Goal: Transaction & Acquisition: Obtain resource

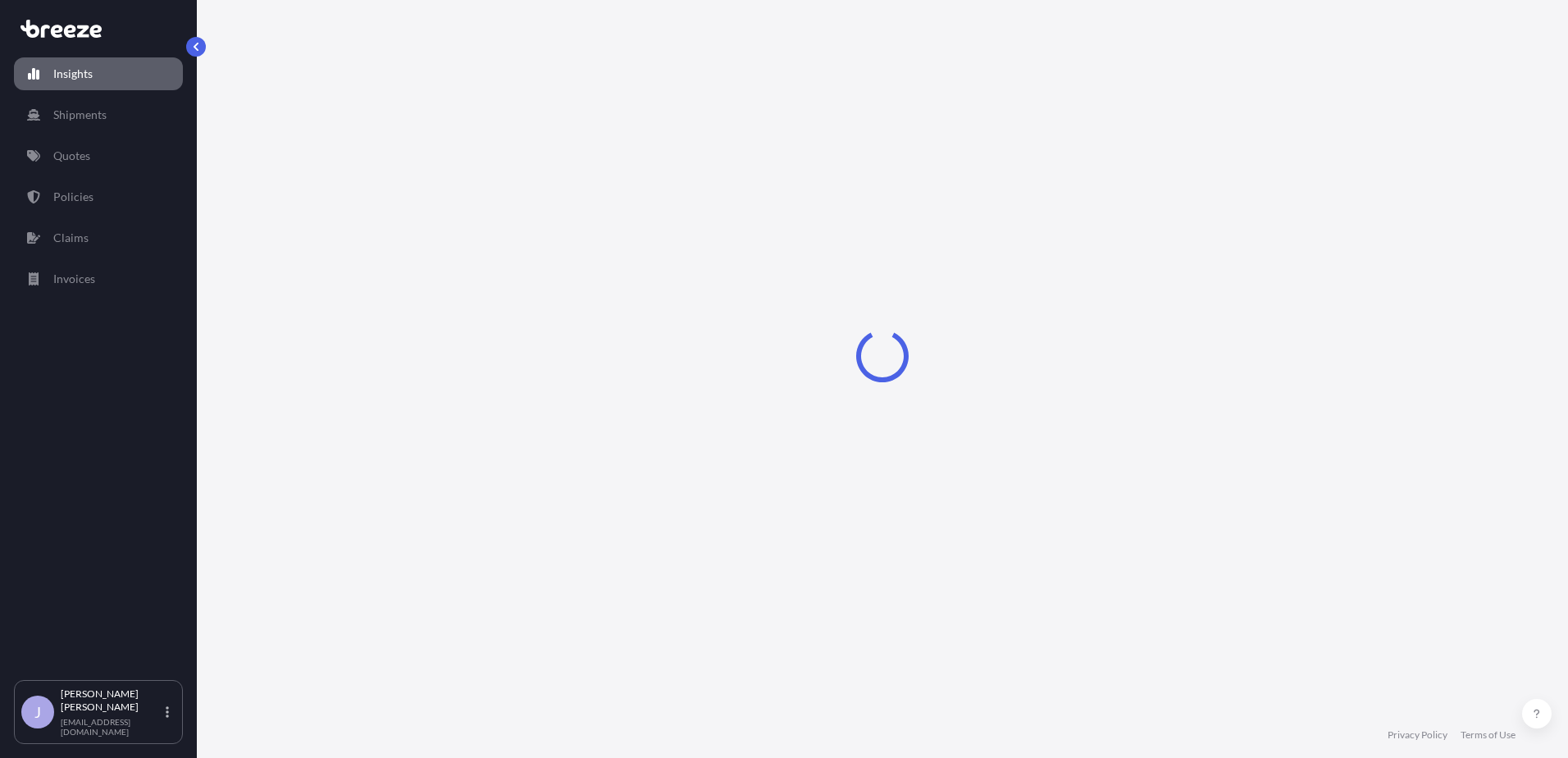
select select "2025"
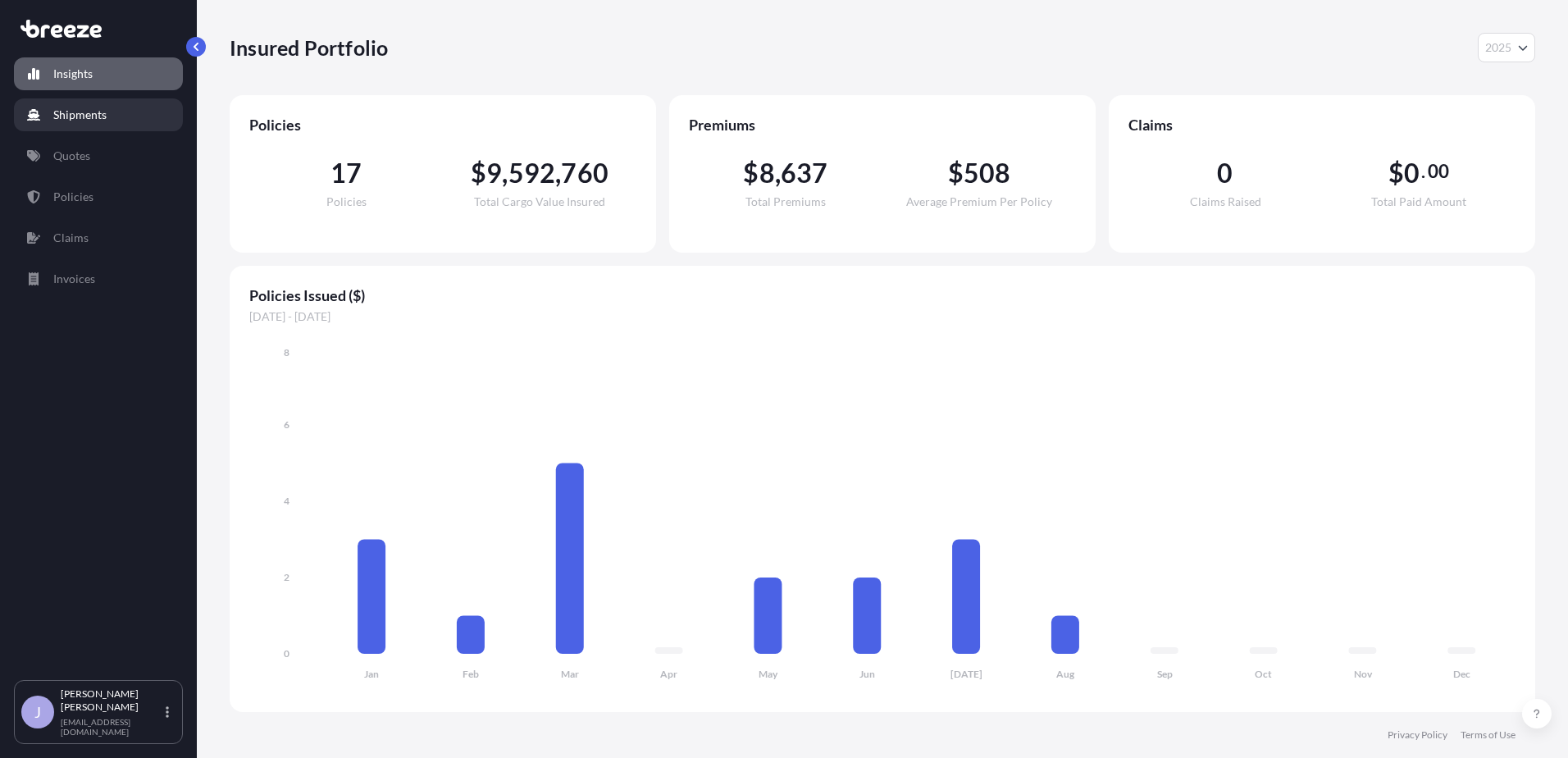
click at [112, 116] on link "Shipments" at bounding box center [99, 115] width 169 height 33
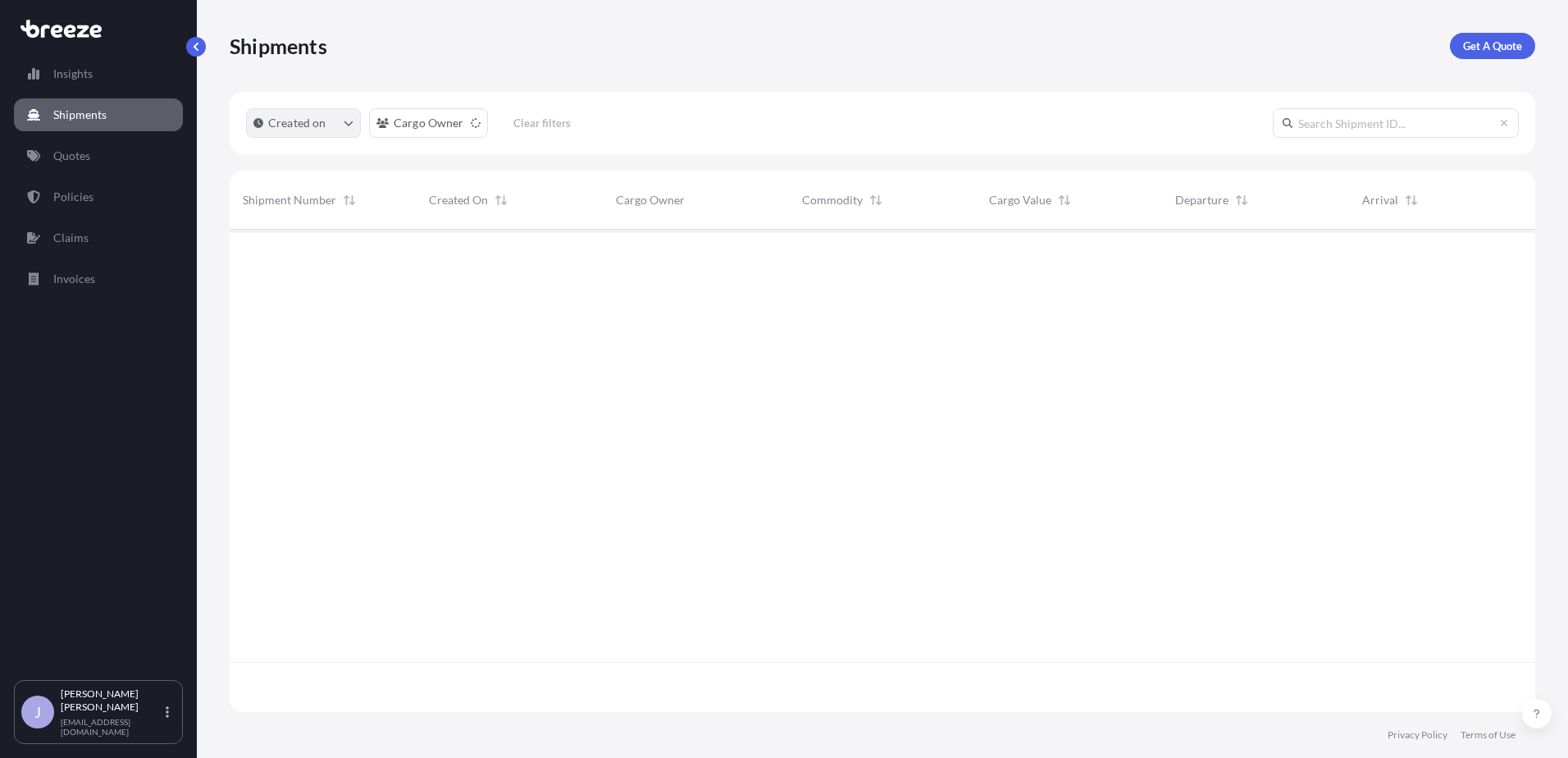
scroll to position [529, 1293]
click at [1497, 48] on p "Get A Quote" at bounding box center [1493, 45] width 59 height 16
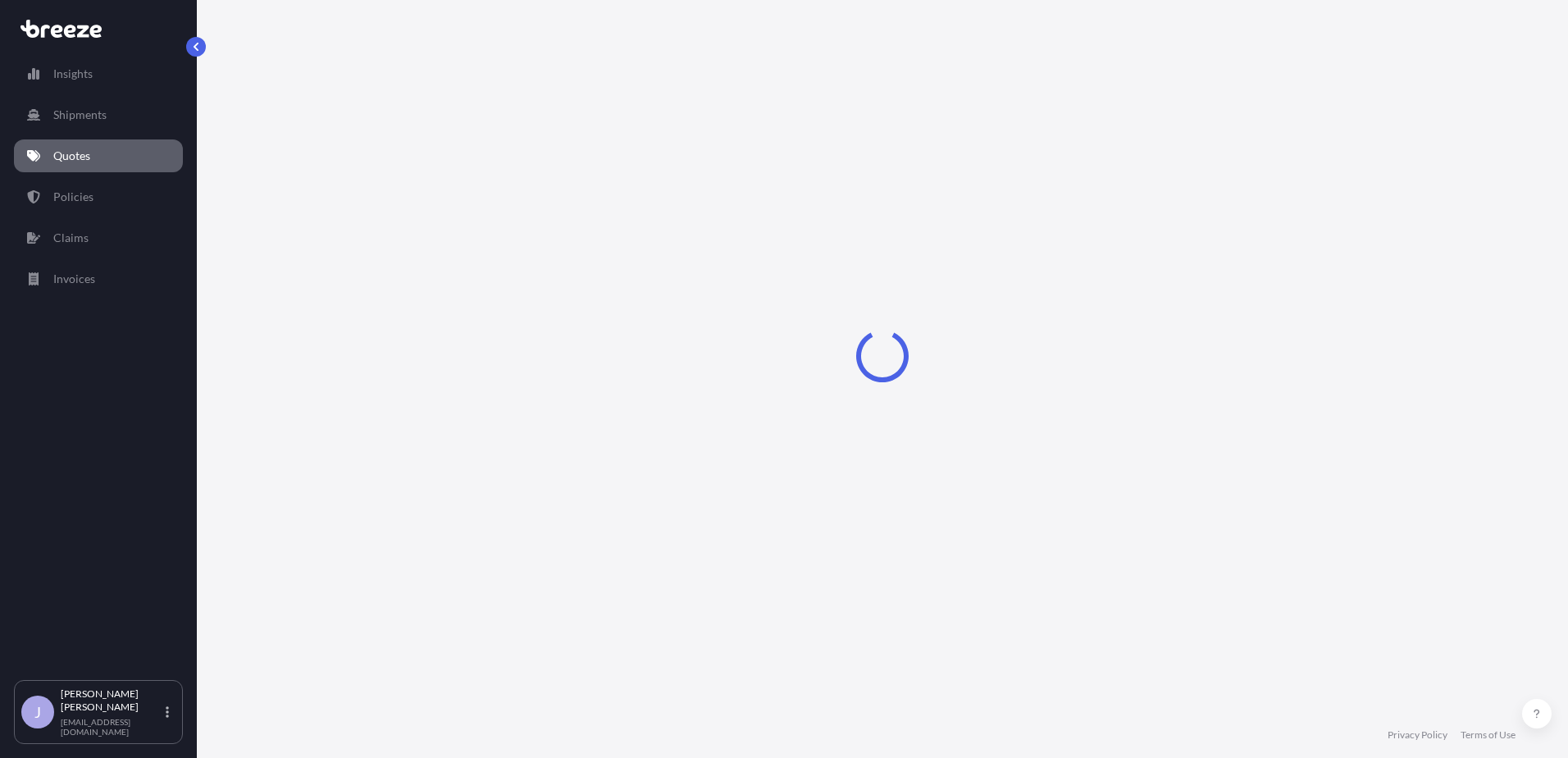
select select "Sea"
select select "1"
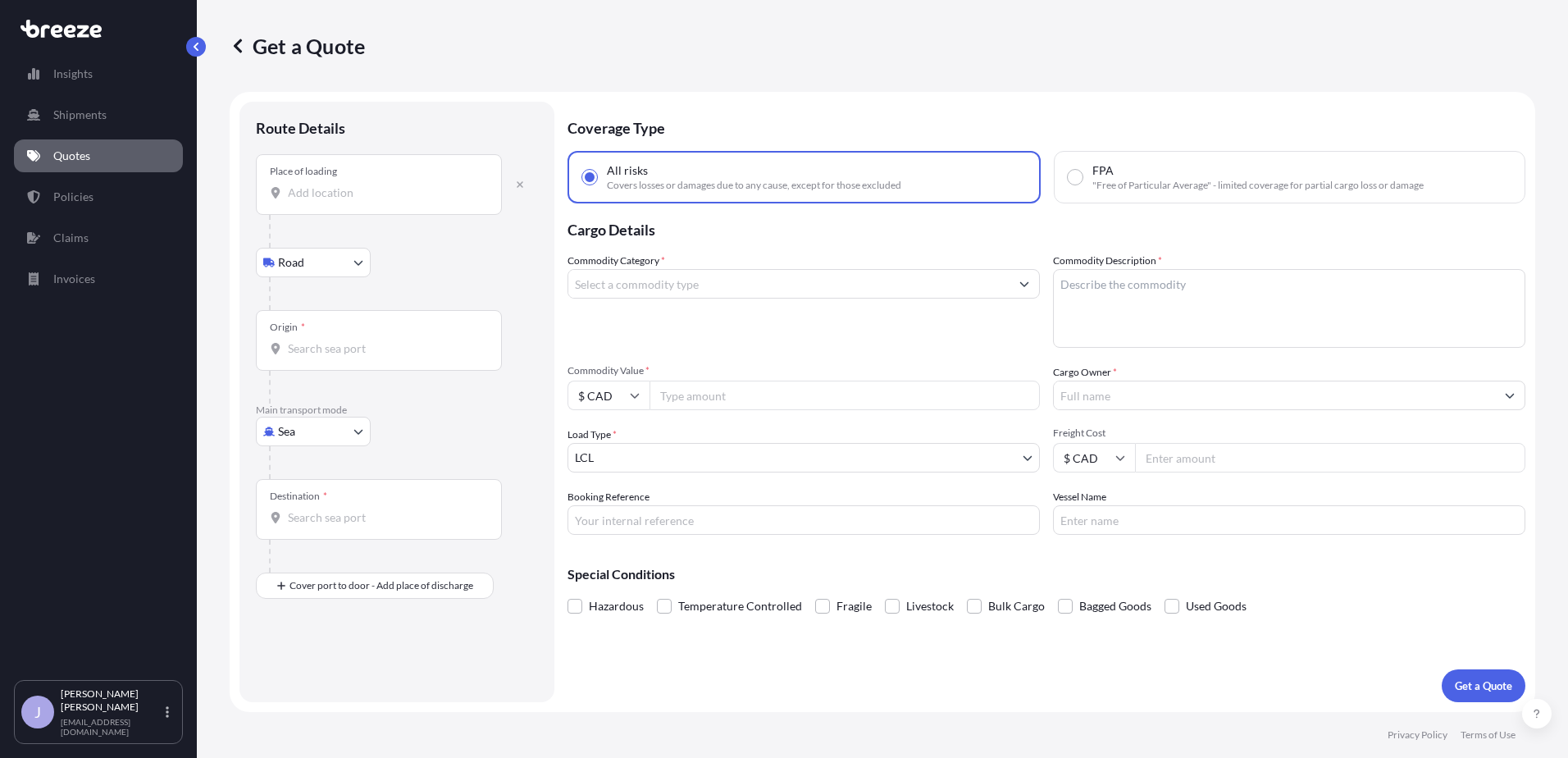
click at [362, 192] on input "Place of loading" at bounding box center [385, 192] width 194 height 16
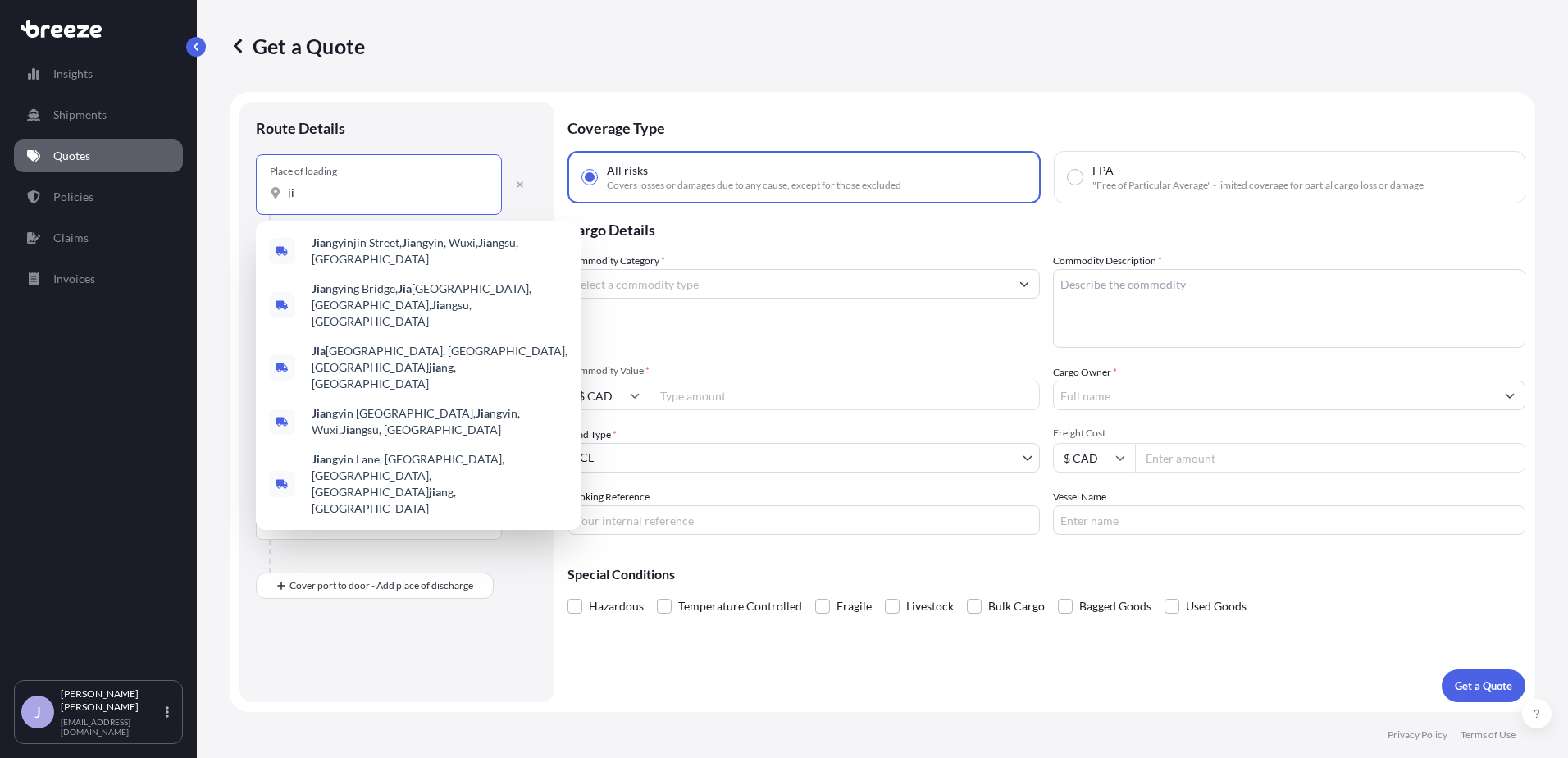
type input "j"
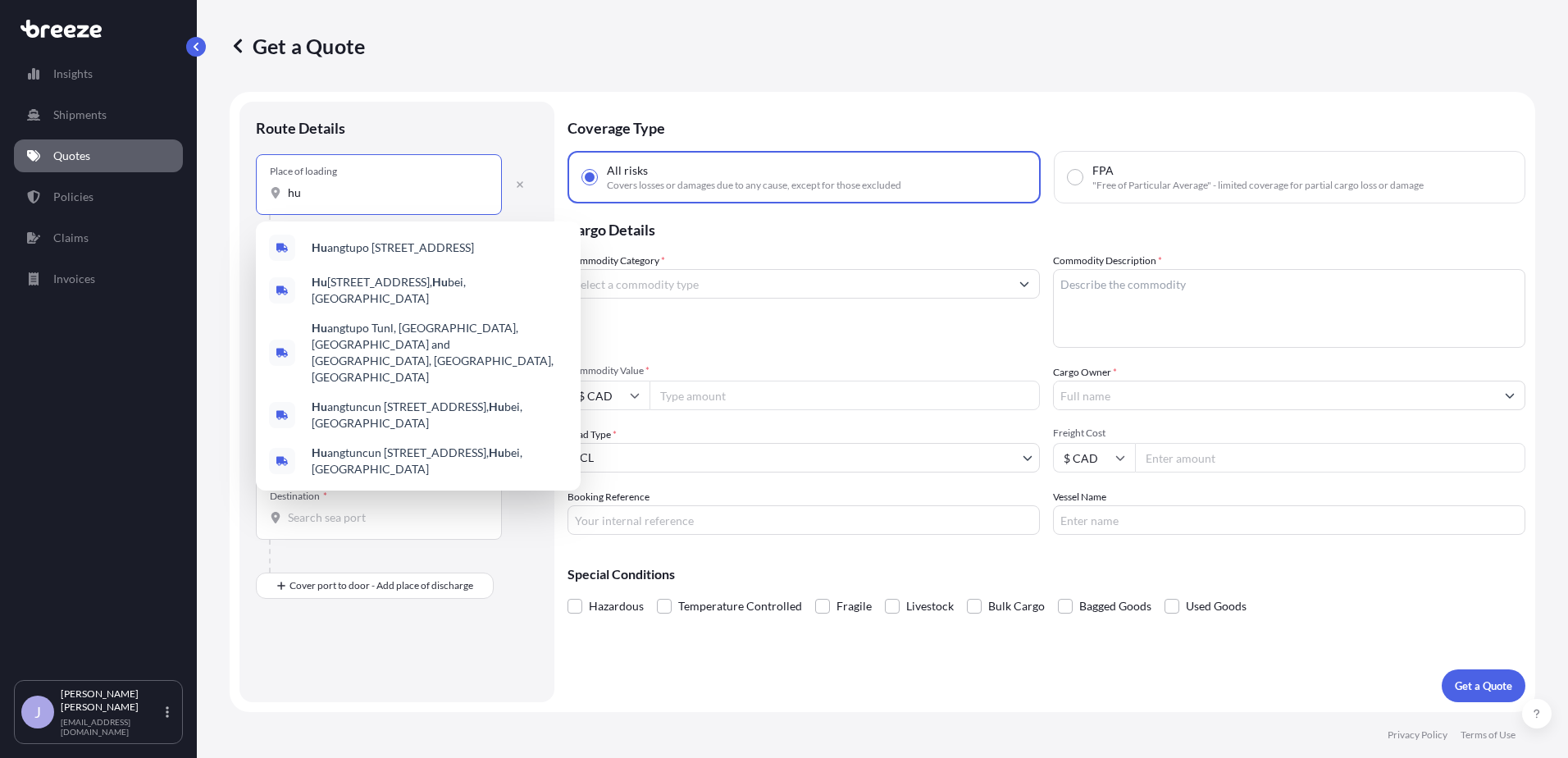
type input "h"
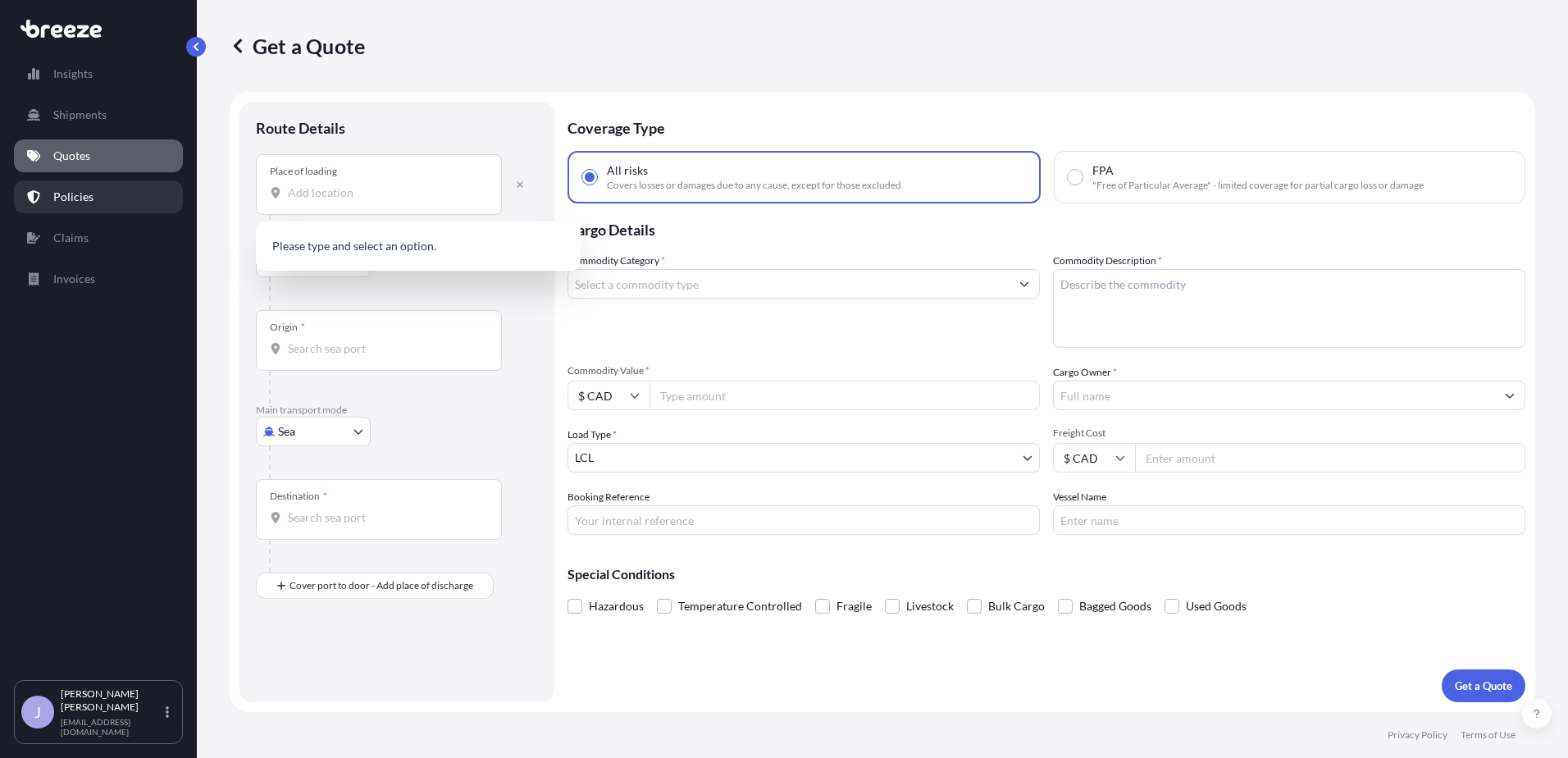
click at [85, 193] on p "Policies" at bounding box center [73, 196] width 40 height 16
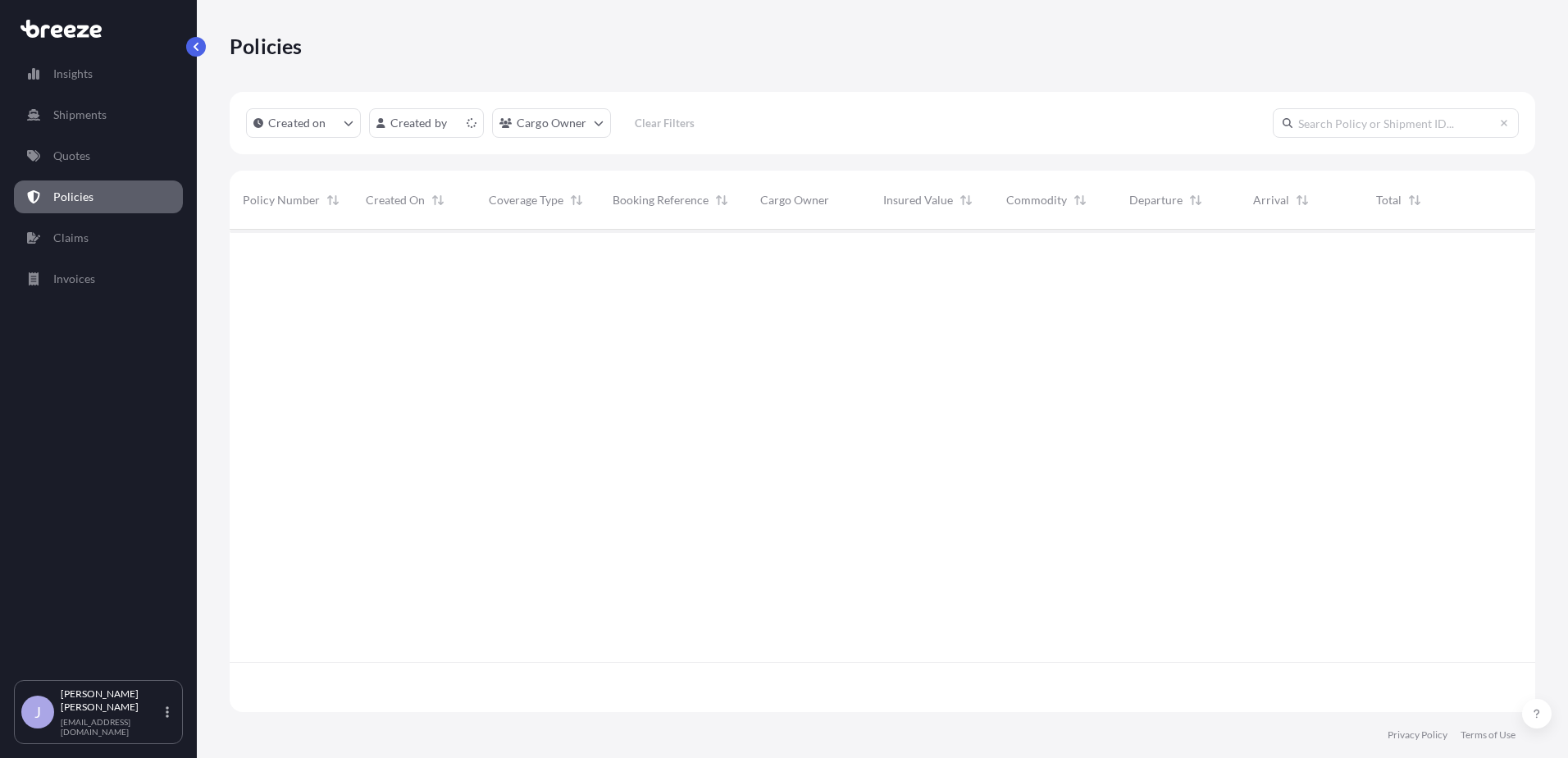
scroll to position [479, 1293]
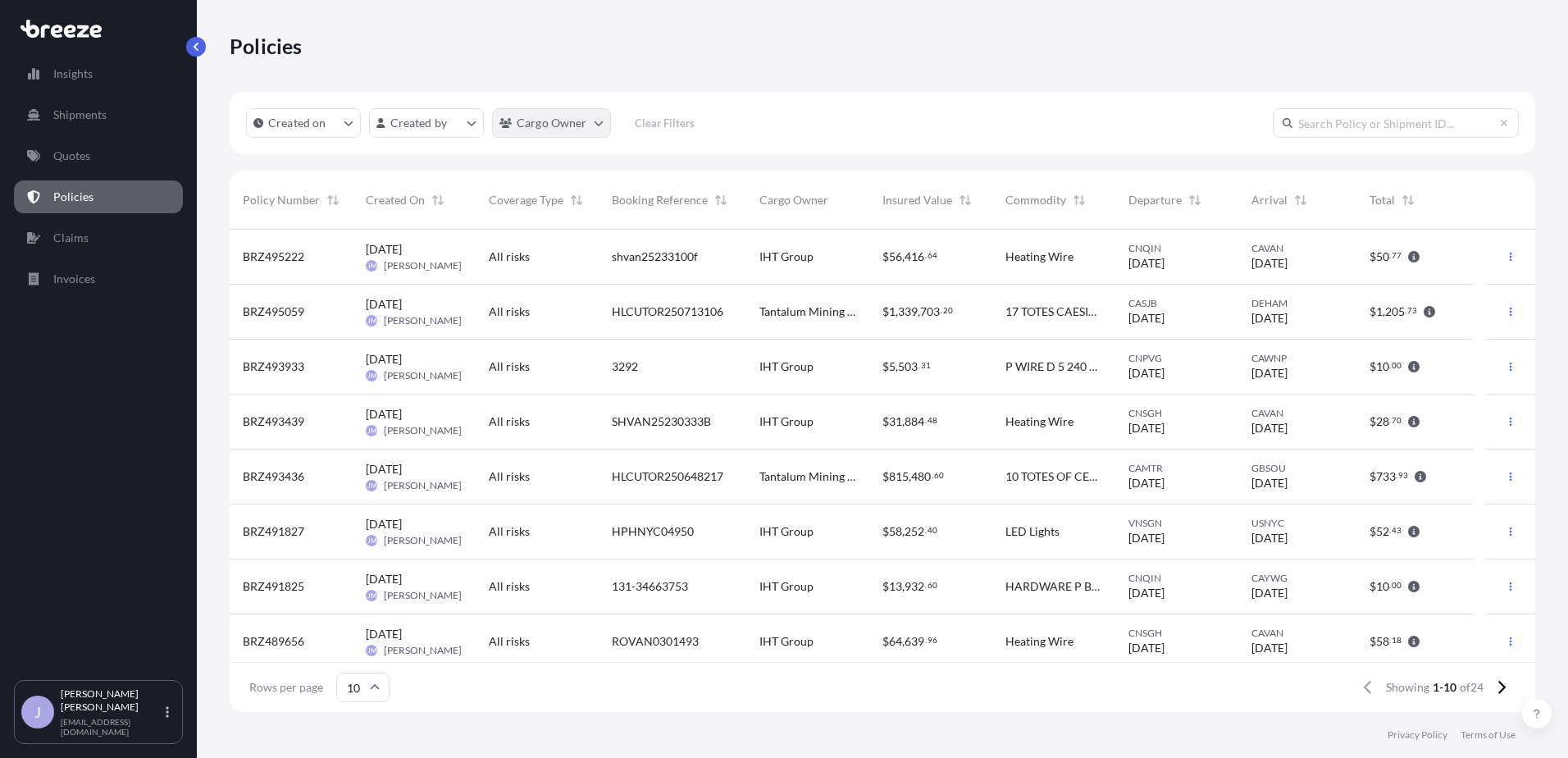
click at [575, 137] on html "Insights Shipments Quotes Policies Claims Invoices J [PERSON_NAME] [EMAIL_ADDRE…" at bounding box center [784, 379] width 1568 height 758
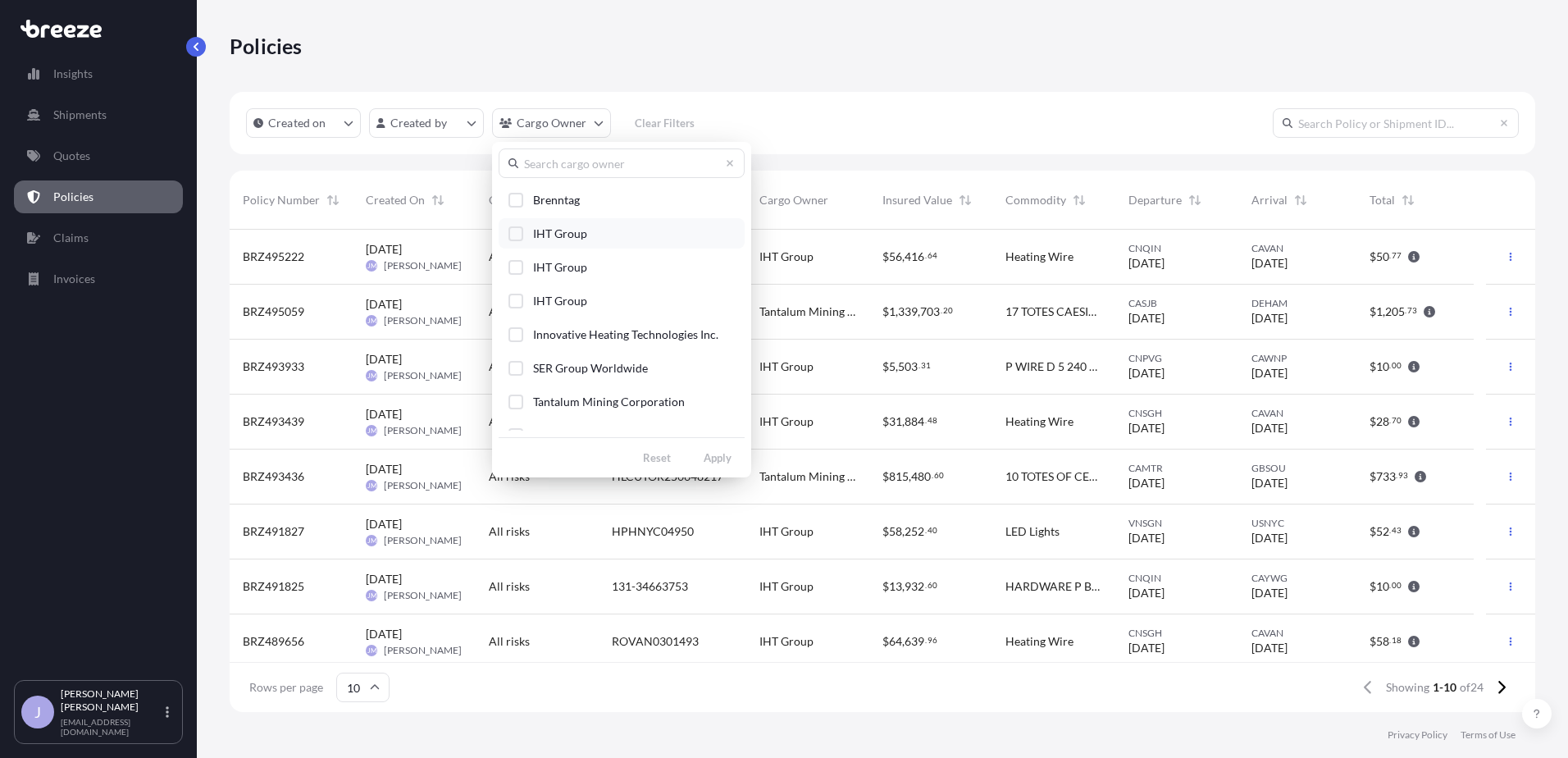
click at [564, 233] on span "IHT Group" at bounding box center [560, 234] width 55 height 16
click at [558, 272] on span "IHT Group" at bounding box center [560, 266] width 55 height 16
click at [562, 301] on span "IHT Group" at bounding box center [560, 300] width 55 height 16
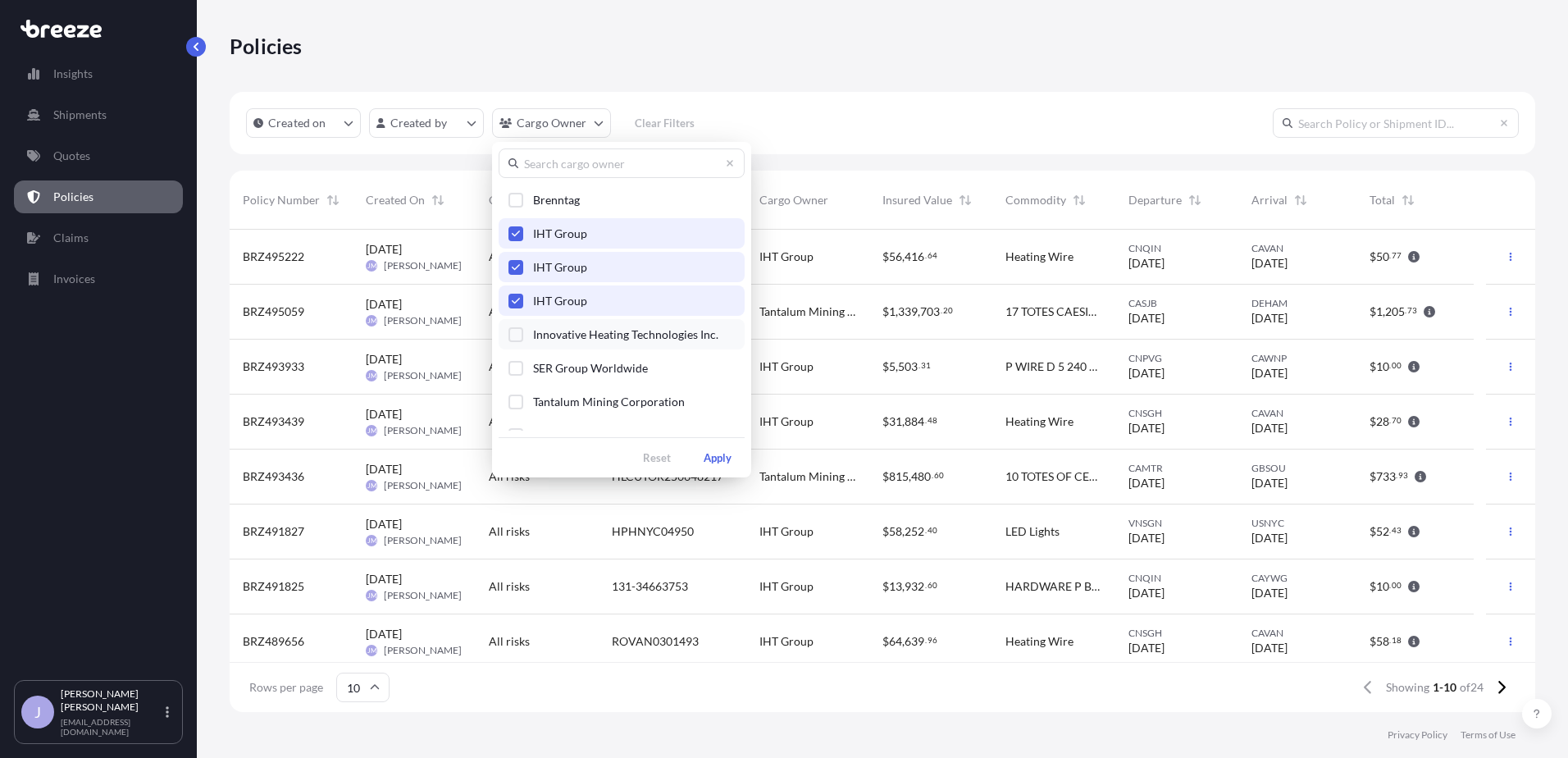
click at [565, 331] on span "Innovative Heating Technologies Inc." at bounding box center [625, 334] width 185 height 16
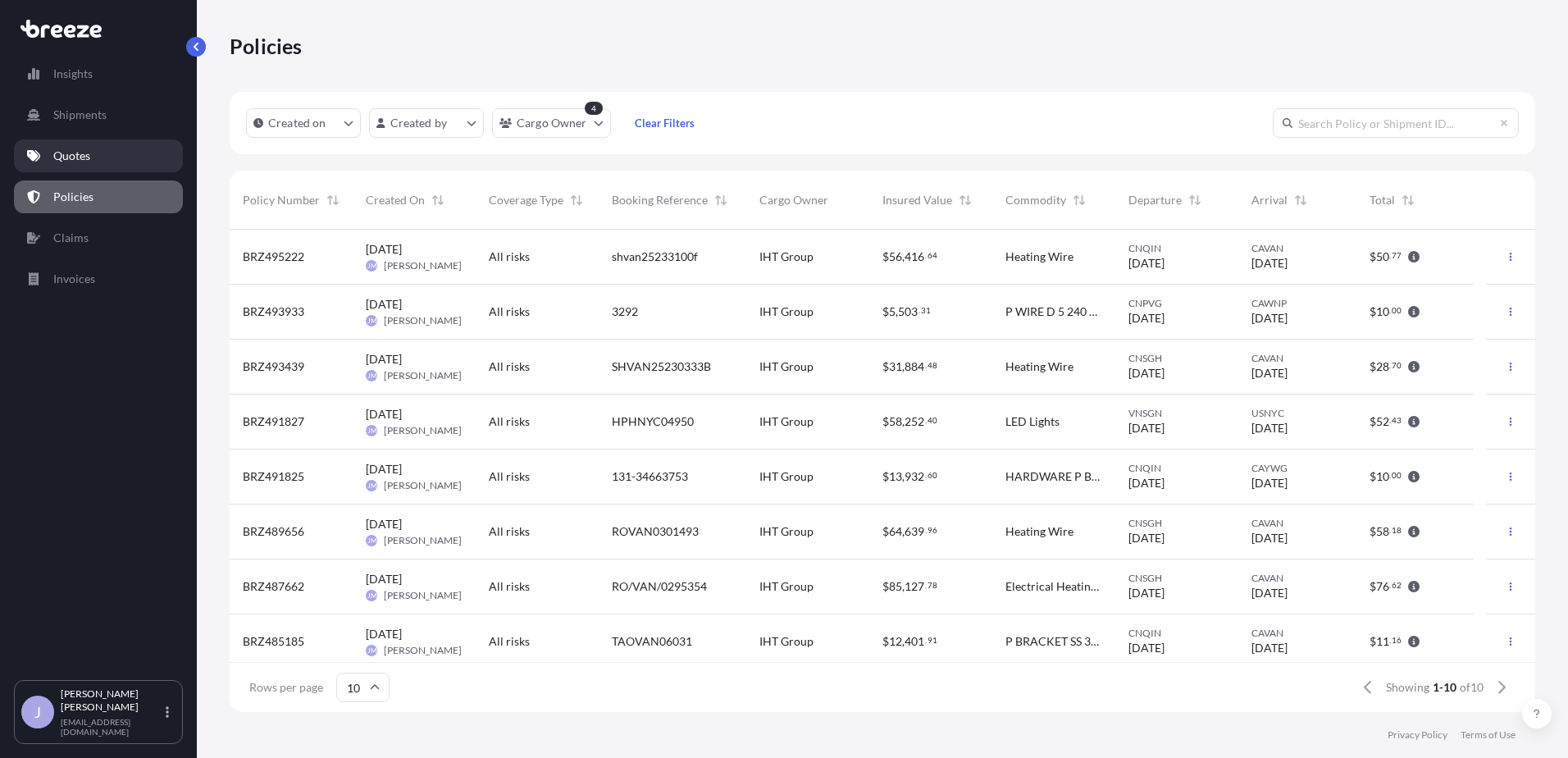
click at [81, 150] on p "Quotes" at bounding box center [72, 155] width 37 height 16
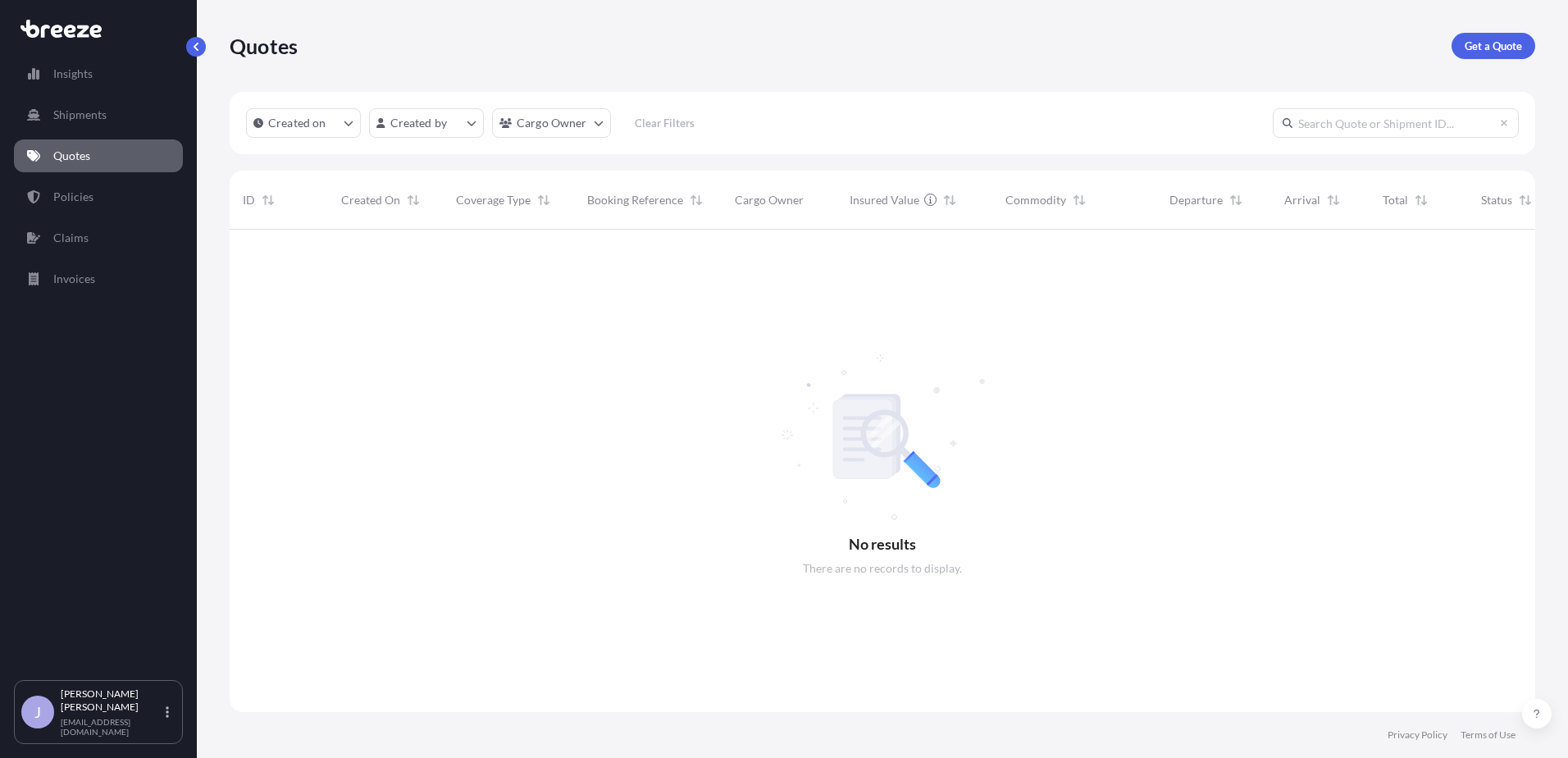
scroll to position [529, 1293]
click at [1489, 41] on p "Get a Quote" at bounding box center [1493, 45] width 57 height 16
select select "Sea"
select select "1"
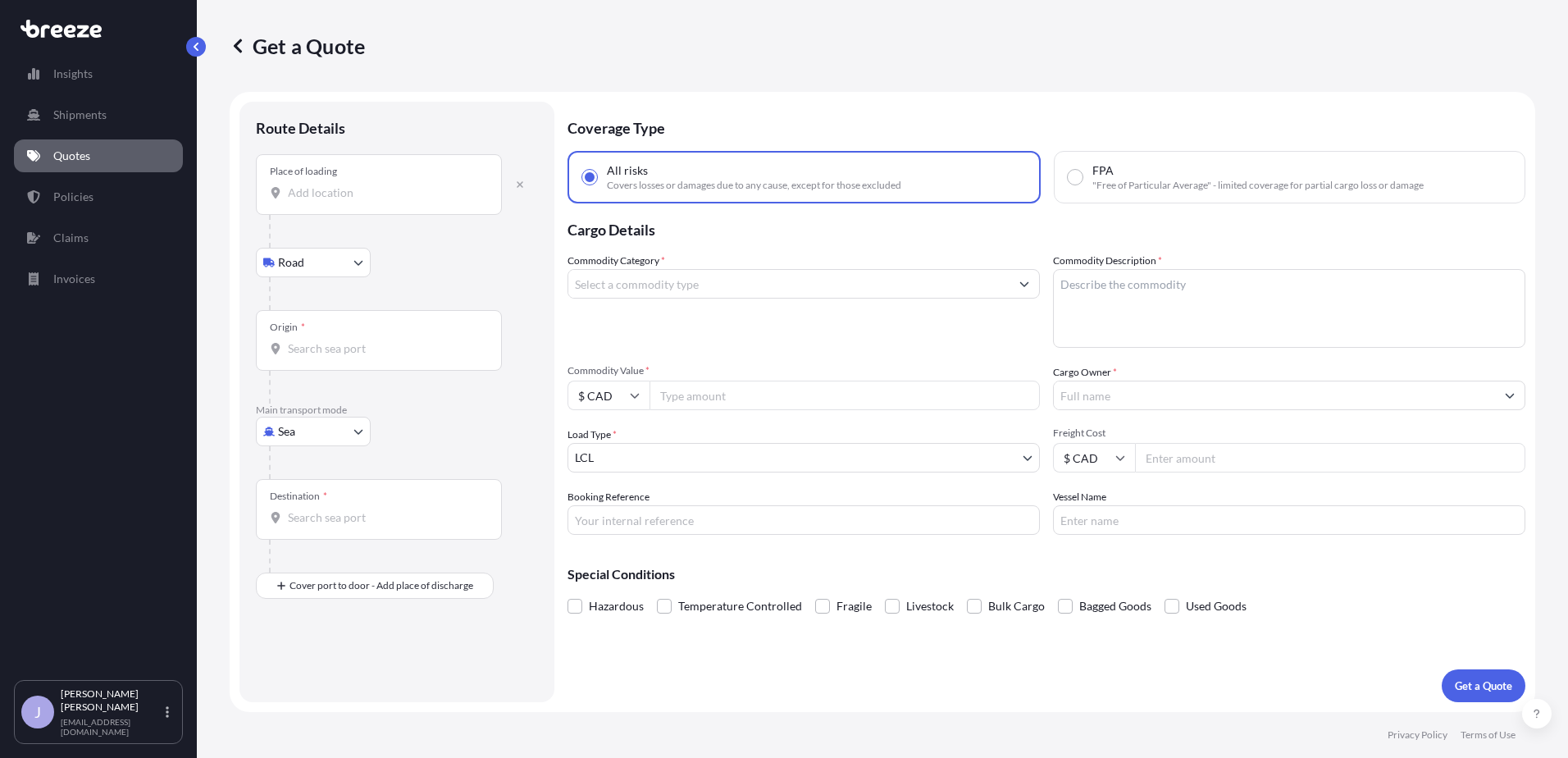
click at [405, 183] on div "Place of loading" at bounding box center [378, 185] width 246 height 60
click at [405, 185] on input "Place of loading" at bounding box center [385, 192] width 194 height 16
type input "[GEOGRAPHIC_DATA], [GEOGRAPHIC_DATA]"
click at [288, 345] on div "Origin *" at bounding box center [378, 347] width 246 height 60
click at [288, 347] on input "Origin *" at bounding box center [385, 355] width 194 height 16
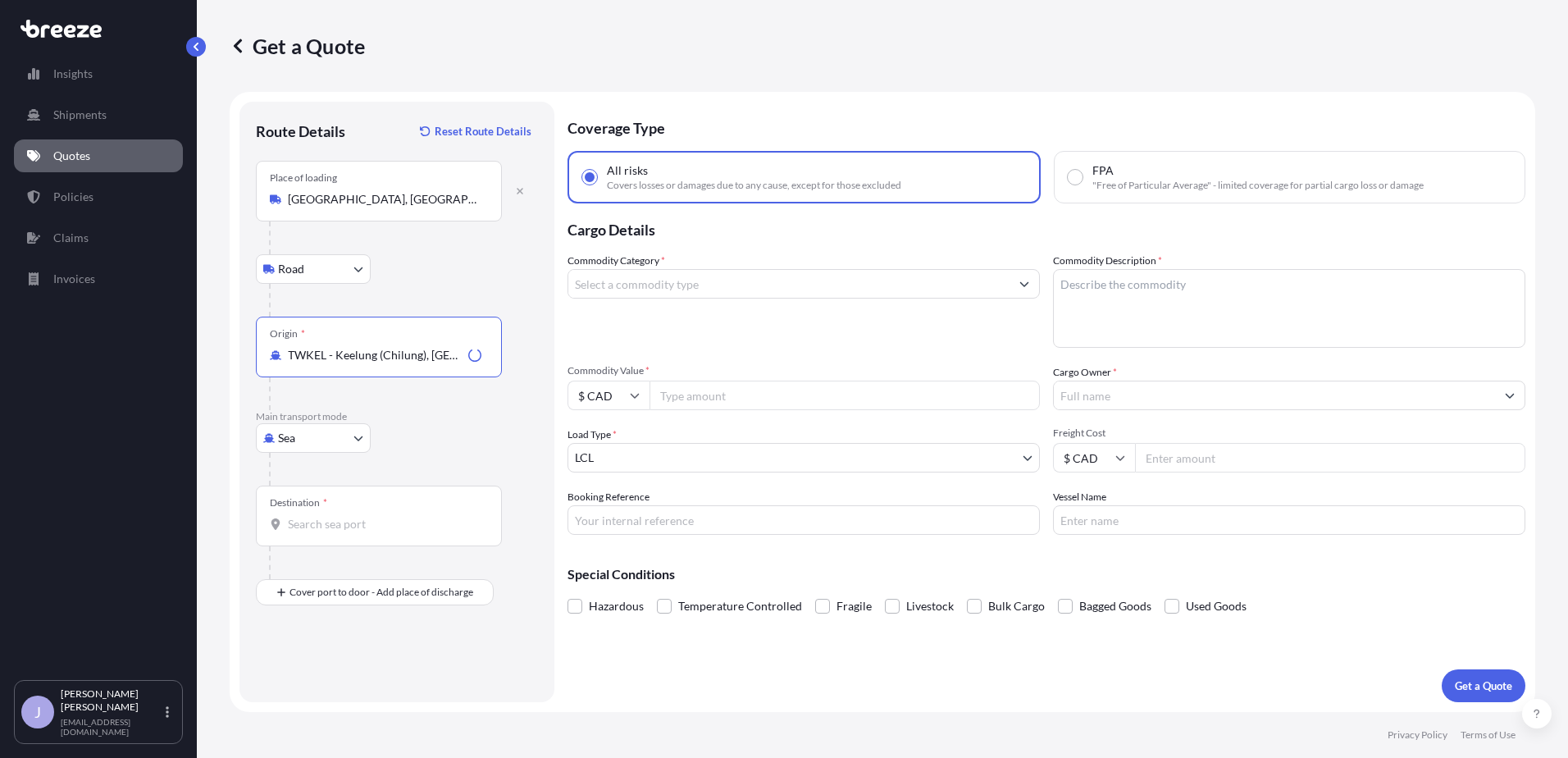
type input "TWKEL - Keelung (Chilung), [GEOGRAPHIC_DATA]"
click at [328, 514] on div "Destination *" at bounding box center [378, 516] width 246 height 60
click at [328, 516] on input "Destination *" at bounding box center [385, 524] width 194 height 16
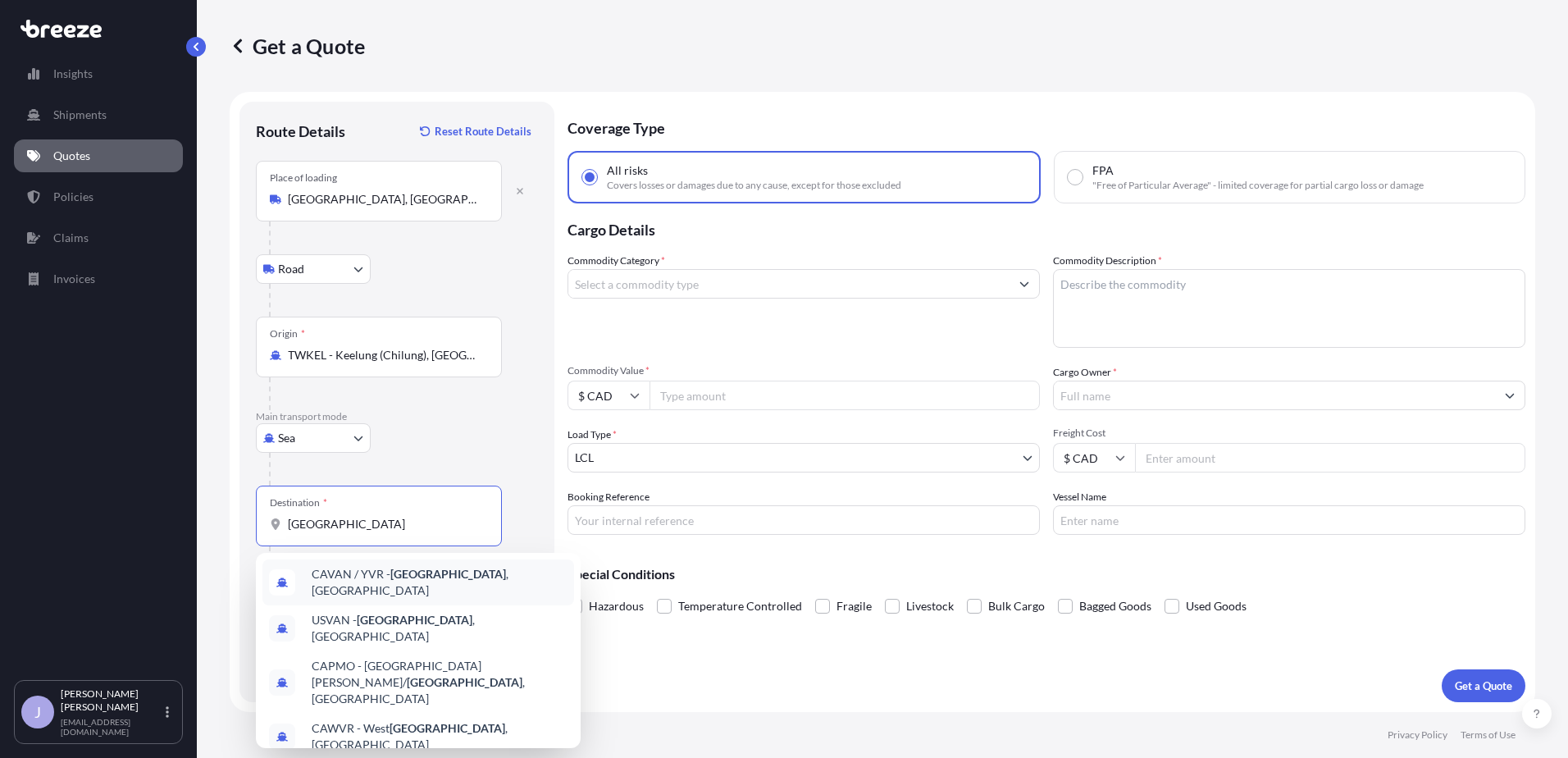
click at [378, 573] on span "CAVAN / YVR - [GEOGRAPHIC_DATA] , [GEOGRAPHIC_DATA]" at bounding box center [440, 582] width 256 height 33
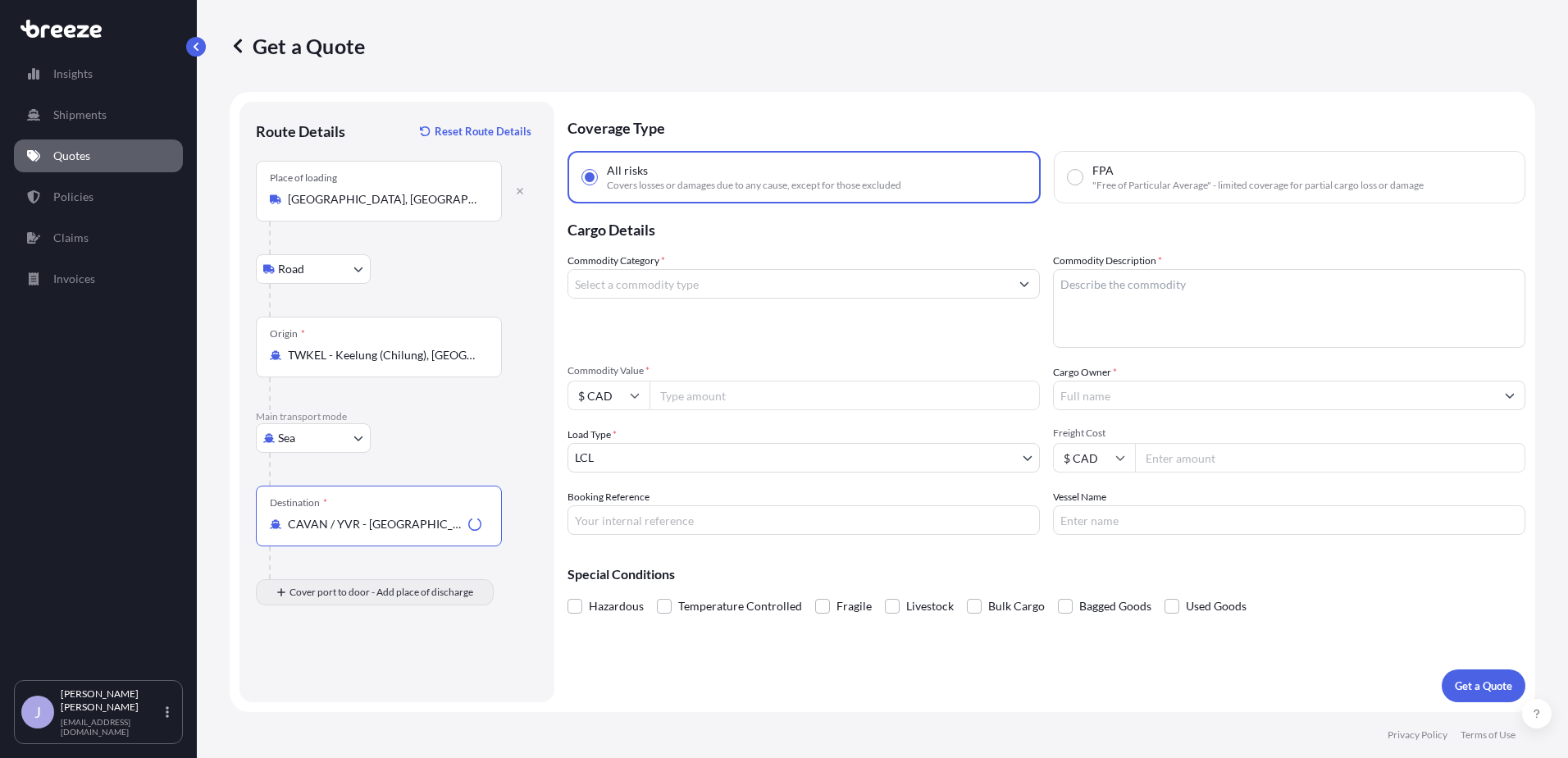
type input "CAVAN / YVR - [GEOGRAPHIC_DATA], [GEOGRAPHIC_DATA]"
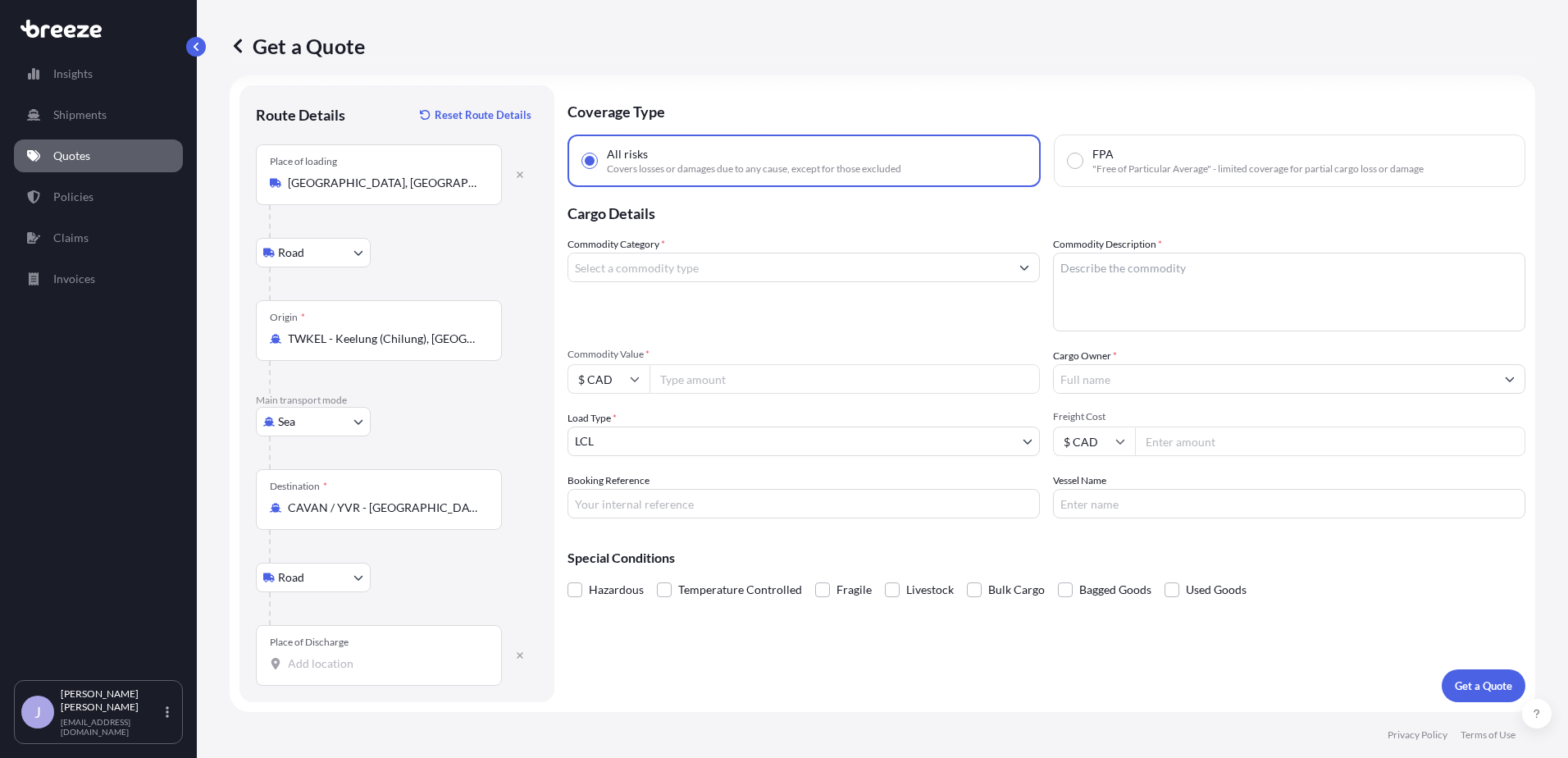
click at [322, 667] on input "Place of Discharge" at bounding box center [385, 663] width 194 height 16
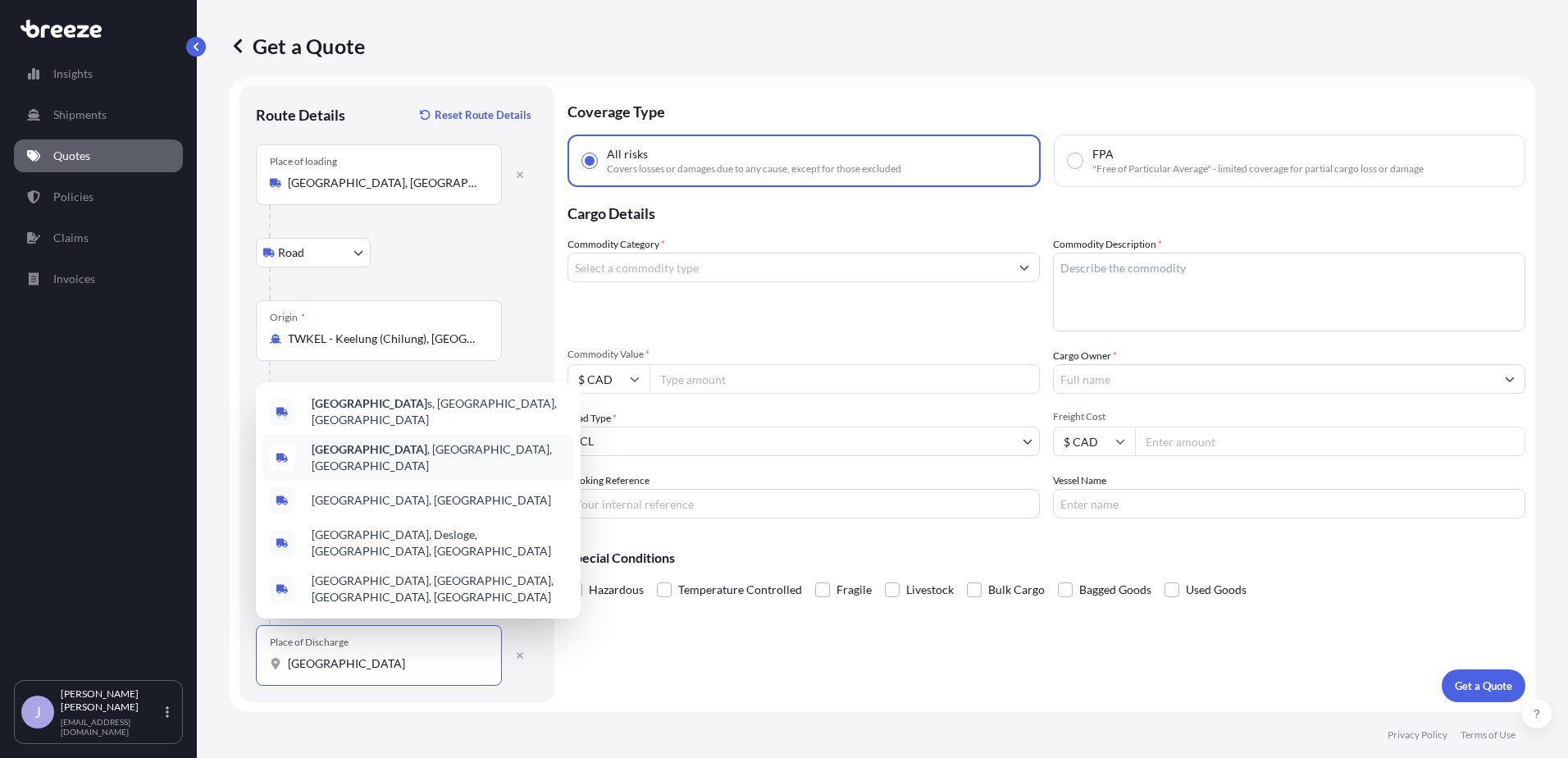
click at [364, 481] on div "[GEOGRAPHIC_DATA] , [GEOGRAPHIC_DATA], [GEOGRAPHIC_DATA]" at bounding box center [418, 458] width 312 height 46
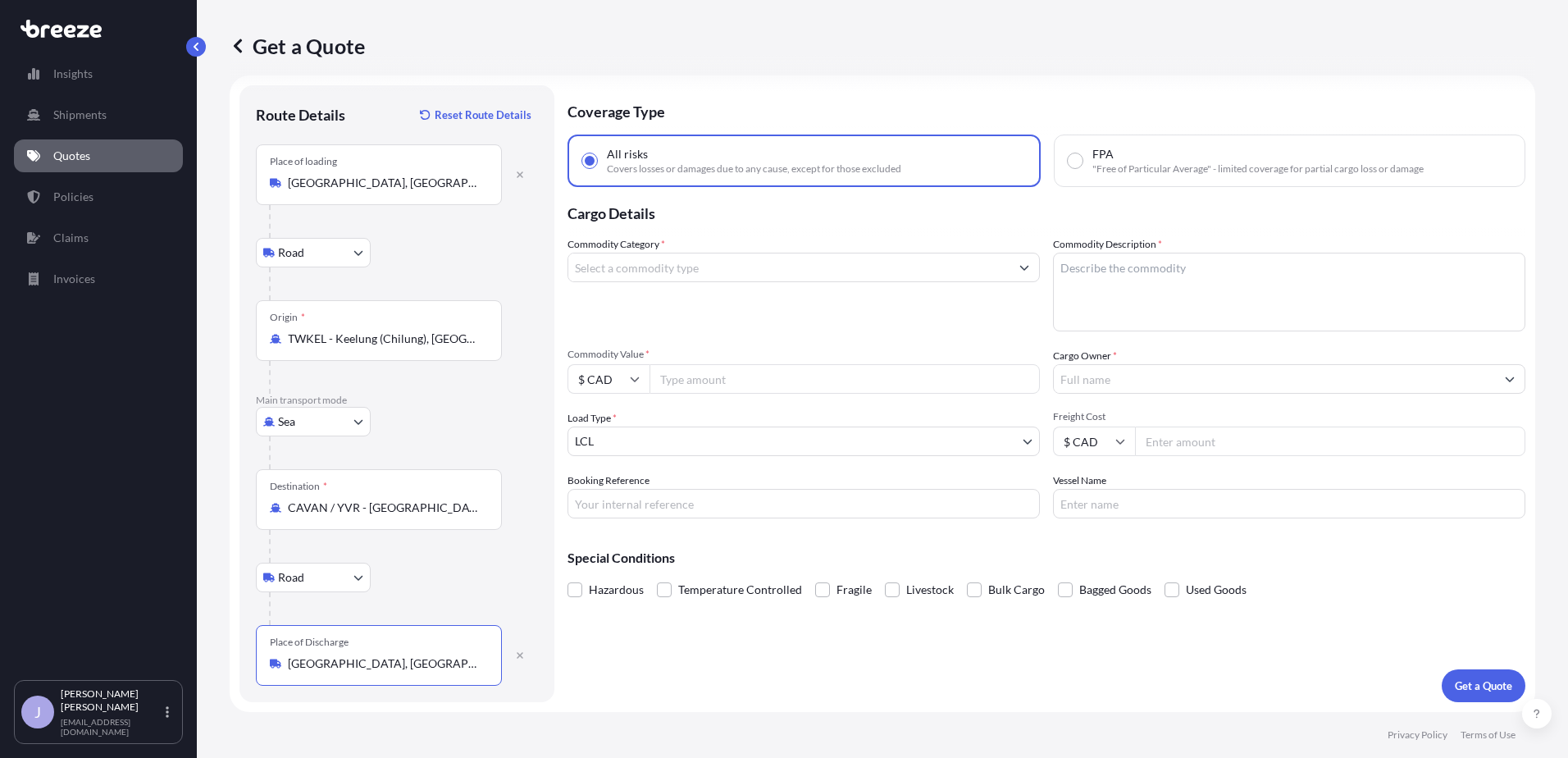
type input "[GEOGRAPHIC_DATA], [GEOGRAPHIC_DATA], [GEOGRAPHIC_DATA]"
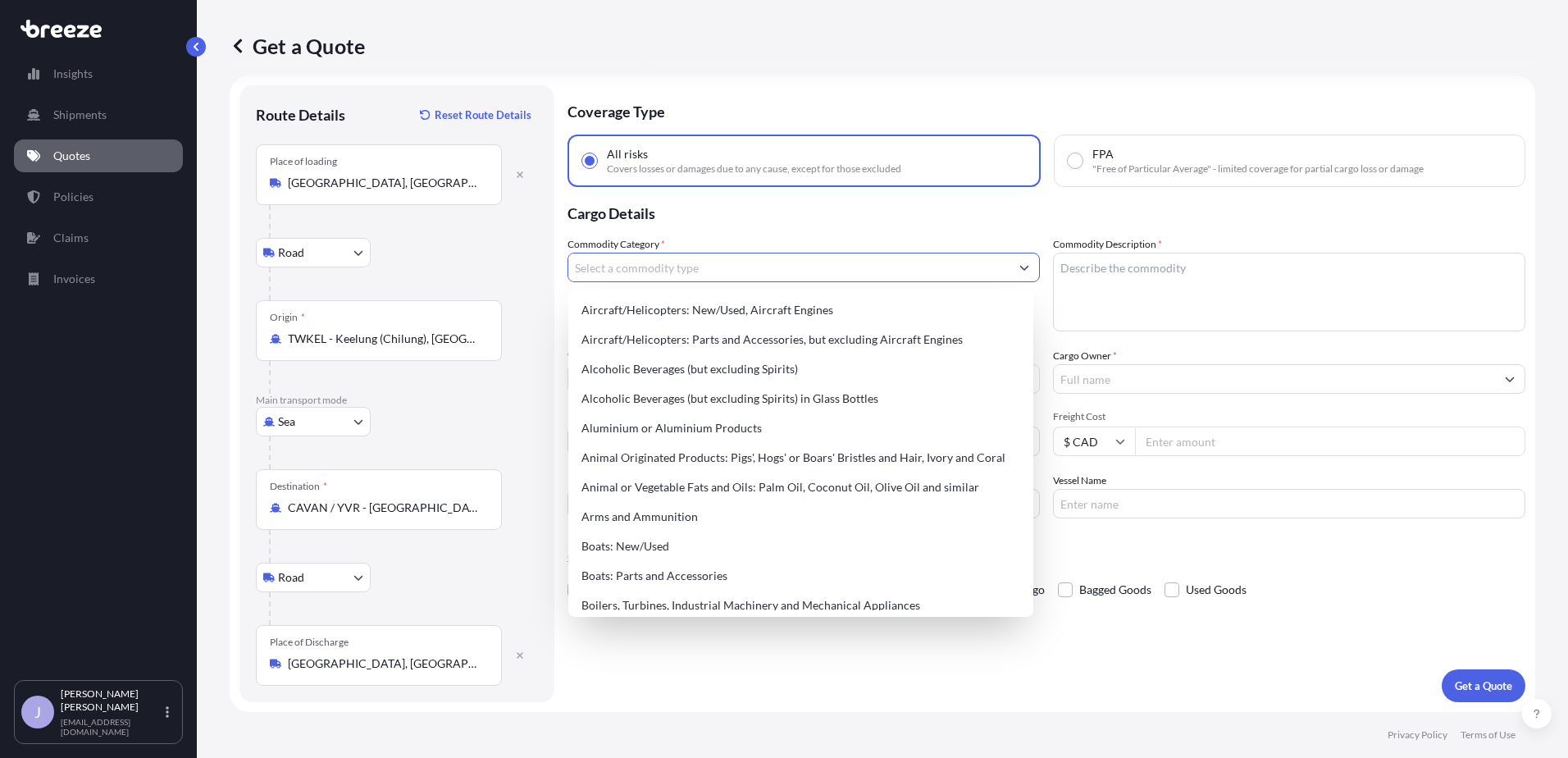
click at [718, 271] on input "Commodity Category *" at bounding box center [789, 266] width 441 height 29
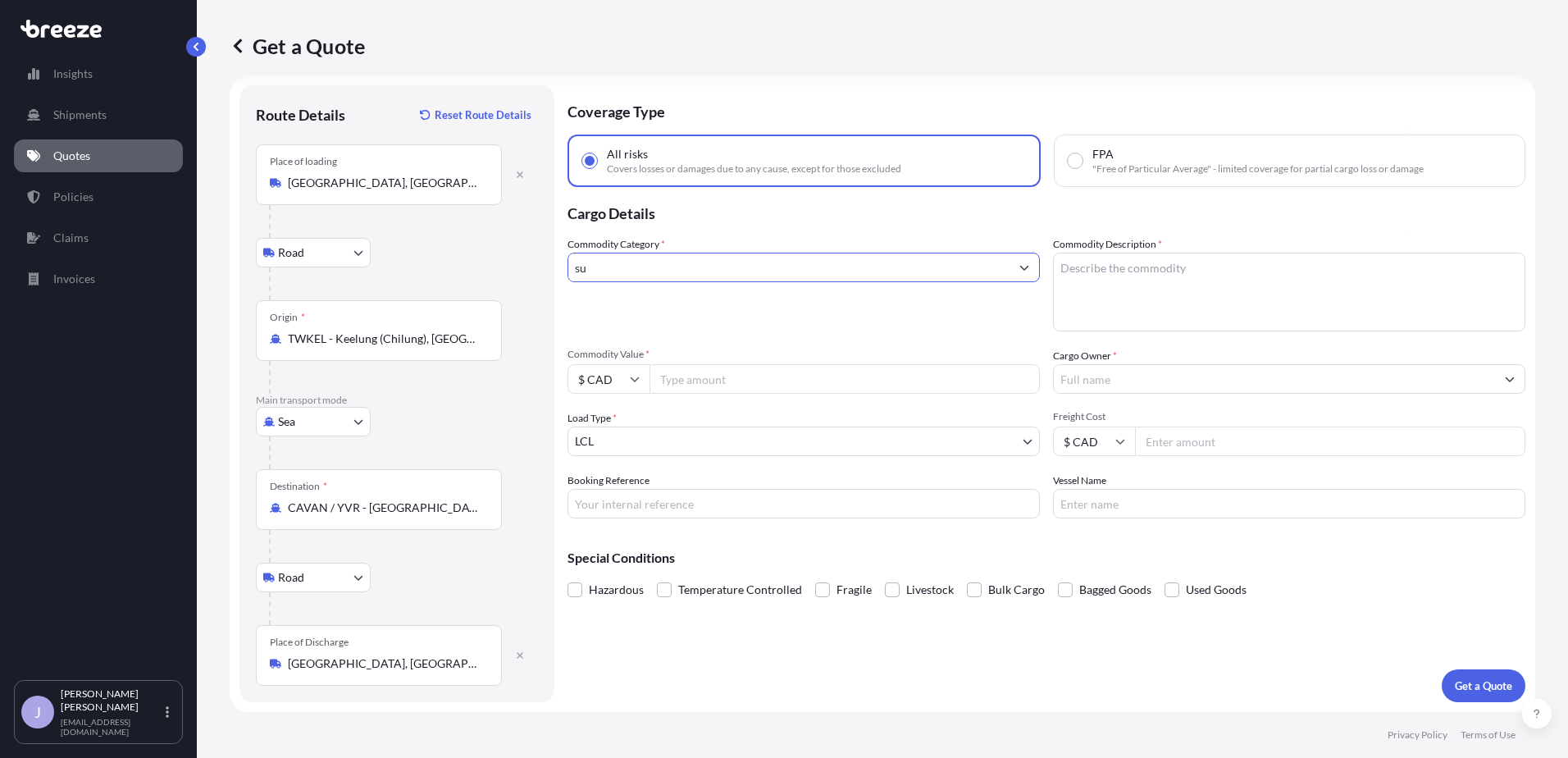
type input "s"
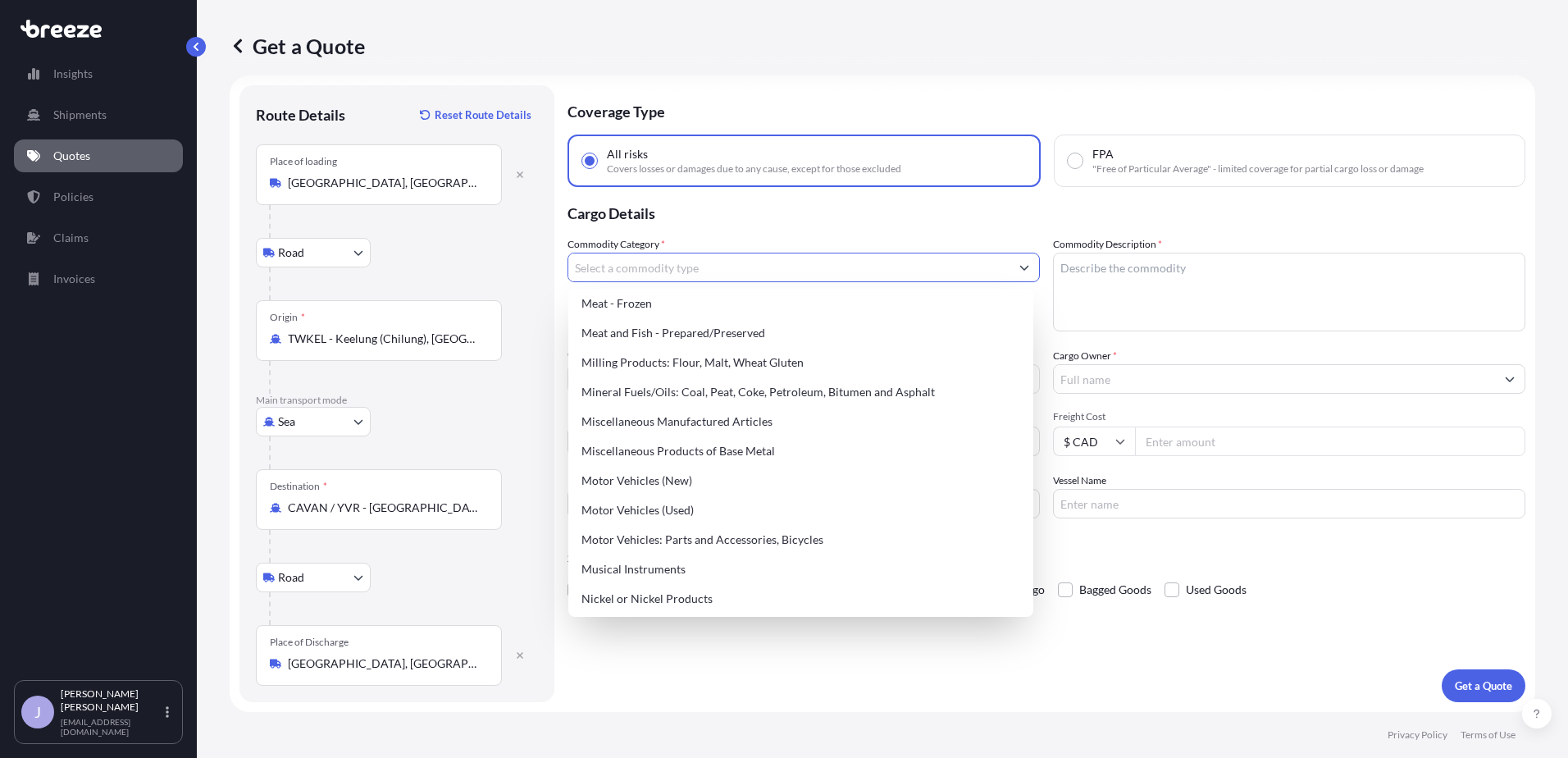
scroll to position [2216, 0]
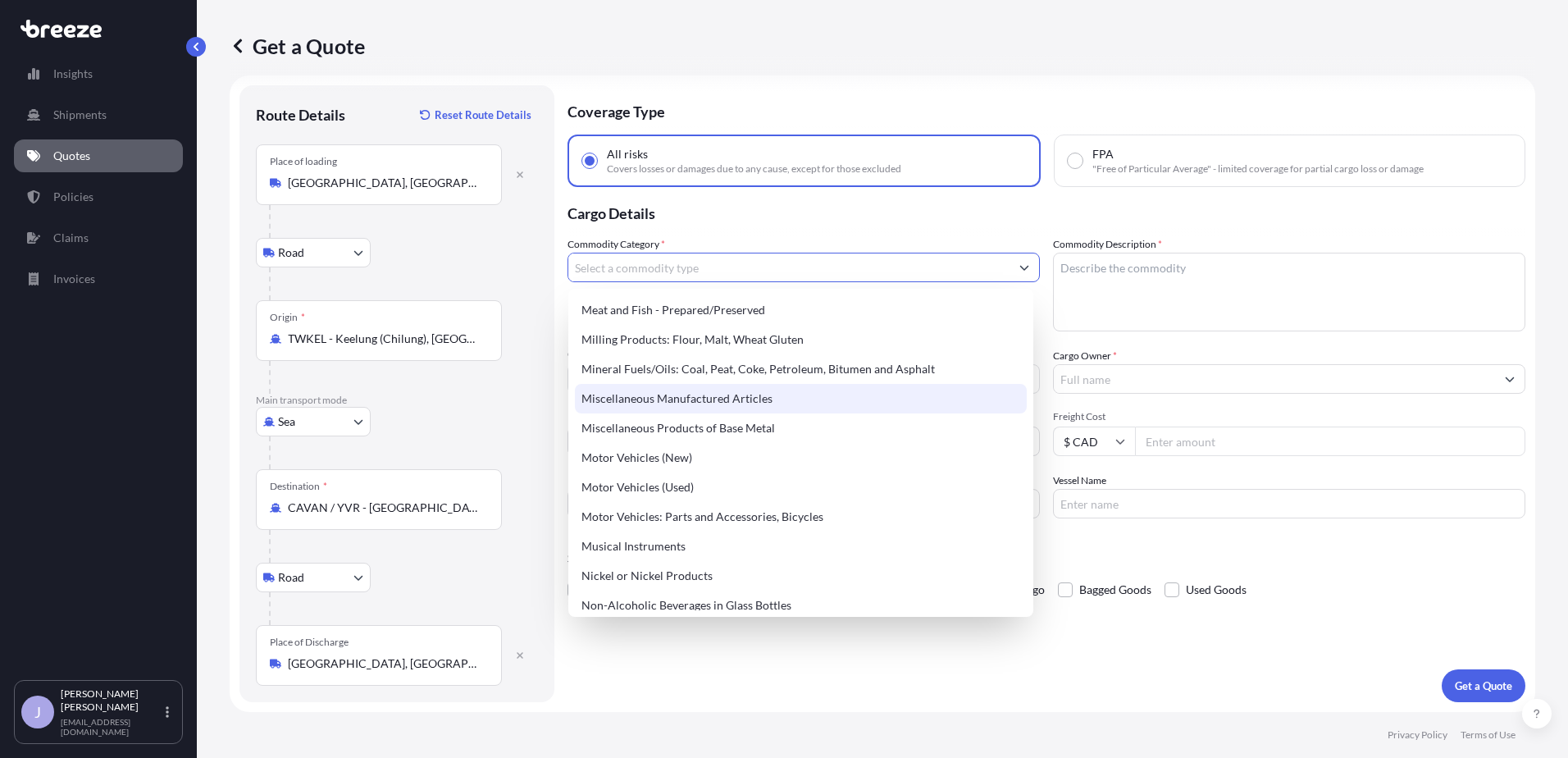
click at [783, 402] on div "Miscellaneous Manufactured Articles" at bounding box center [801, 398] width 452 height 29
type input "Miscellaneous Manufactured Articles"
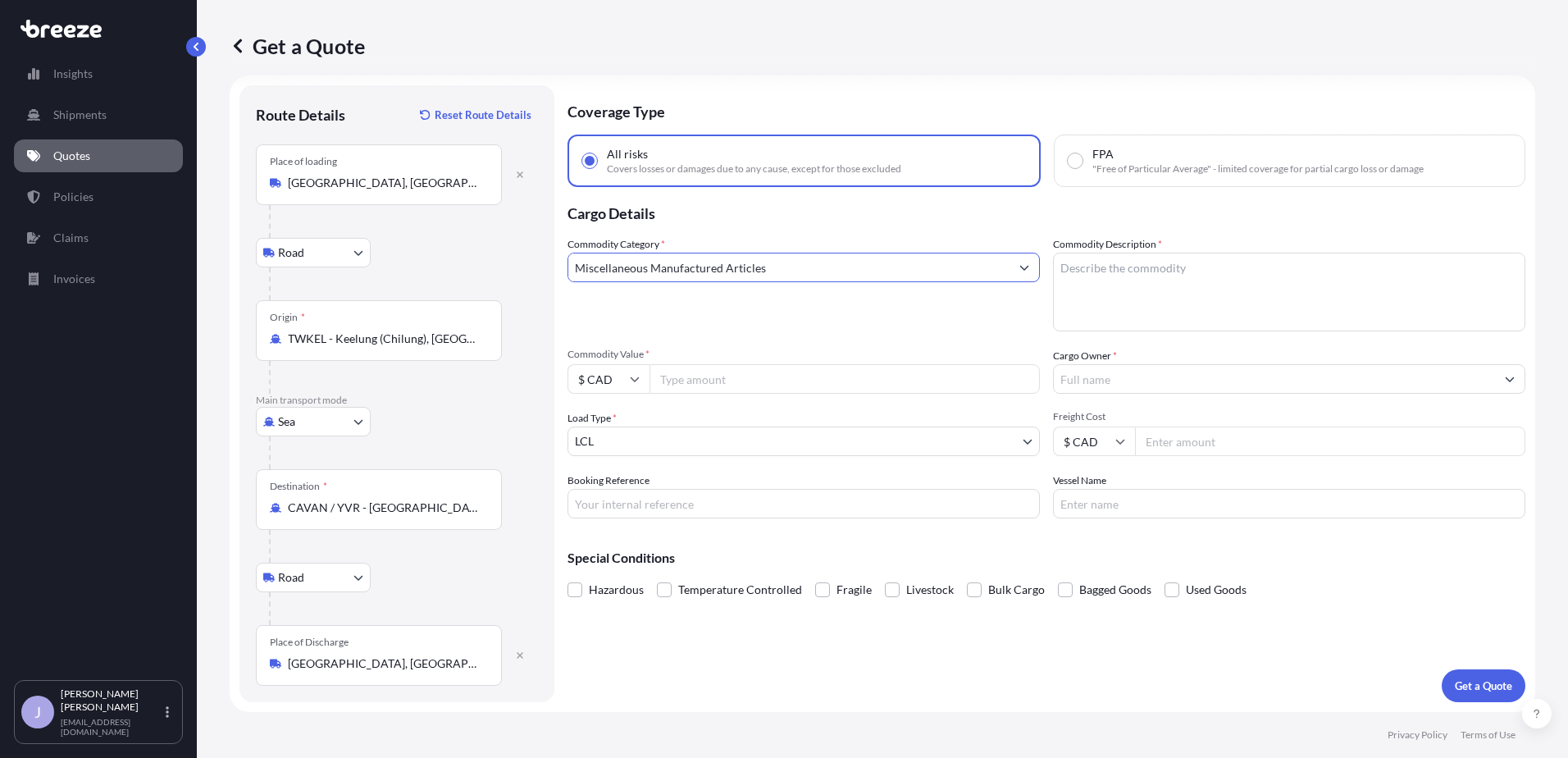
click at [1186, 285] on textarea "Commodity Description *" at bounding box center [1289, 292] width 472 height 79
click at [1117, 309] on textarea "Commodity Description *" at bounding box center [1289, 292] width 472 height 79
paste textarea ".77" Support Pucks for Heating Wire Build FRP [PERSON_NAME]"
type textarea ".77" Support Pucks for Heating Wire Build FRP [PERSON_NAME]"
click at [860, 321] on div "Commodity Category * Miscellaneous Manufactured Articles" at bounding box center [804, 283] width 472 height 95
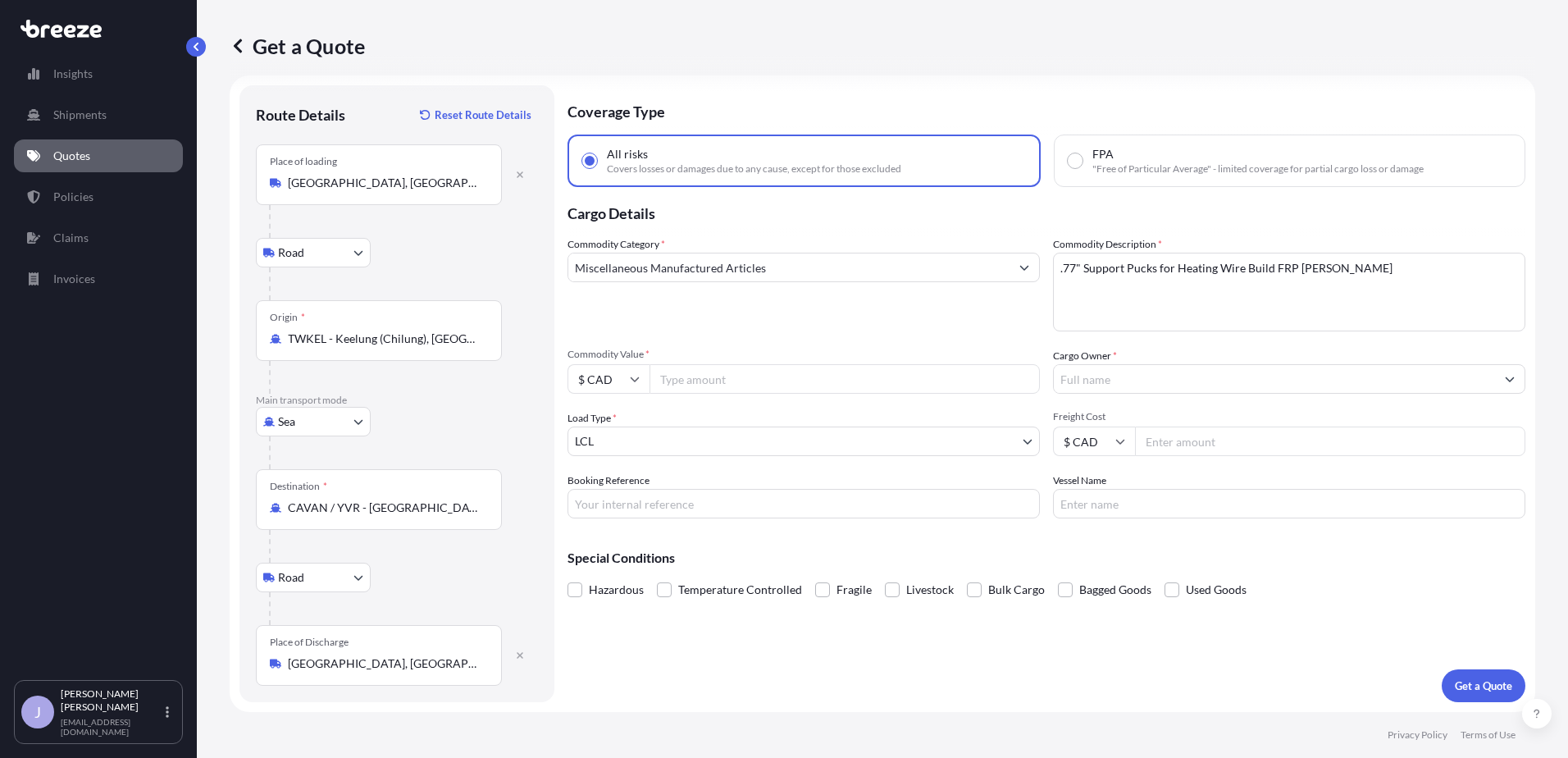
click at [624, 386] on input "$ CAD" at bounding box center [608, 379] width 82 height 29
click at [609, 501] on div "$ USD" at bounding box center [608, 492] width 69 height 31
type input "$ USD"
click at [738, 377] on input "Commodity Value *" at bounding box center [844, 379] width 391 height 29
type input "7000"
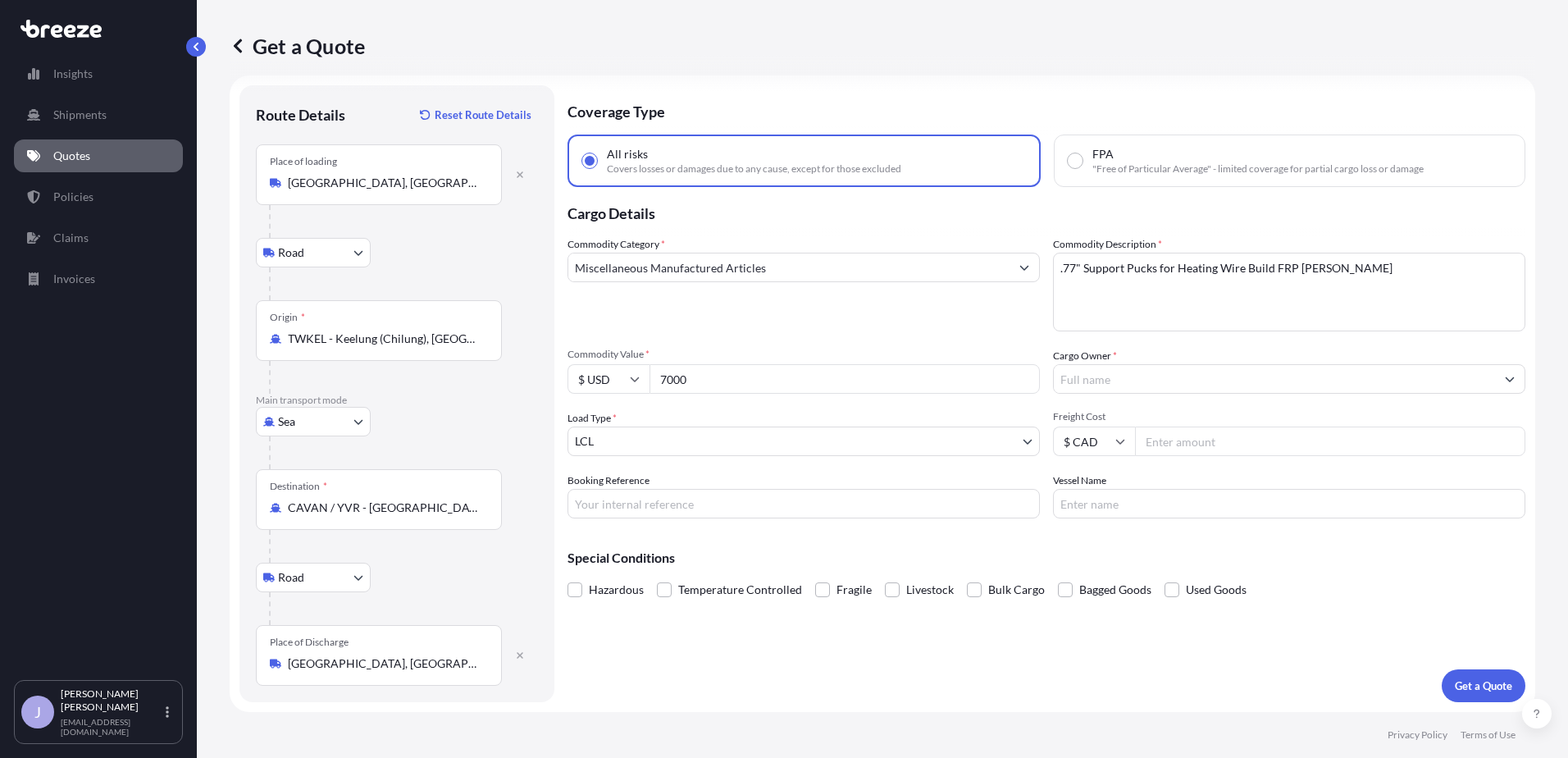
click at [800, 322] on div "Commodity Category * Miscellaneous Manufactured Articles" at bounding box center [804, 283] width 472 height 95
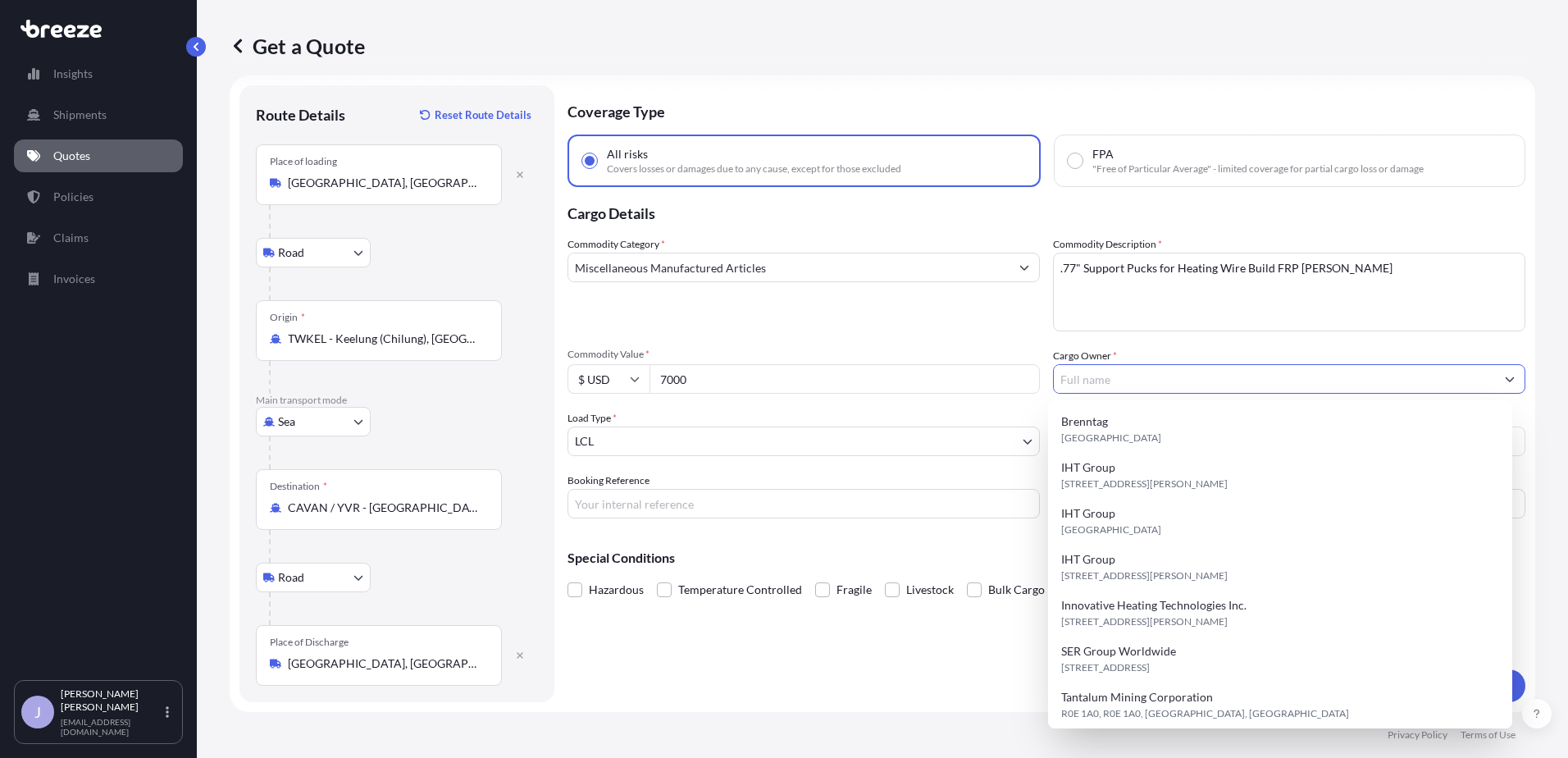
click at [1133, 382] on input "Cargo Owner *" at bounding box center [1274, 379] width 441 height 29
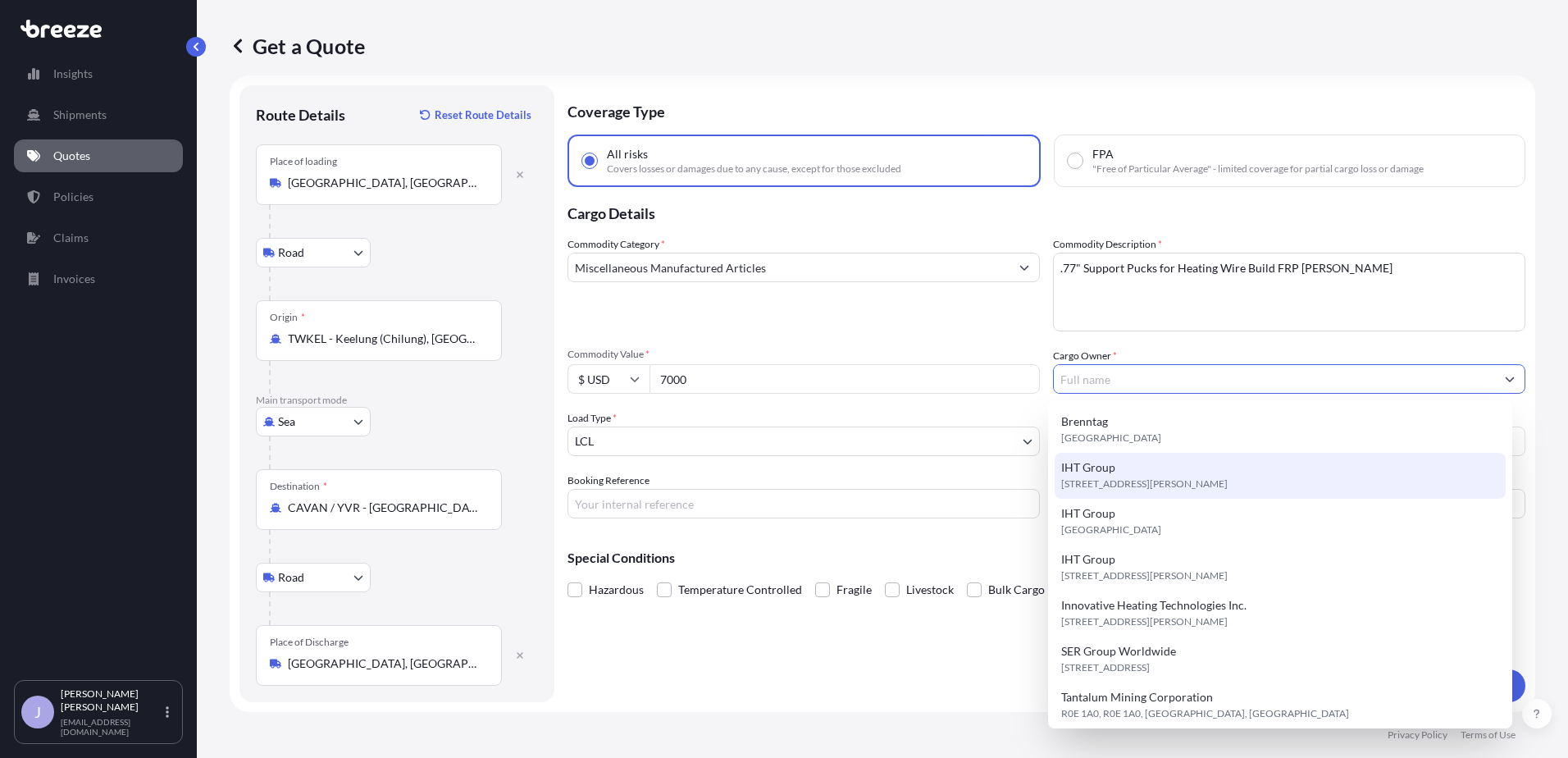
click at [1134, 465] on div "IHT Group [STREET_ADDRESS][PERSON_NAME]" at bounding box center [1281, 476] width 452 height 46
type input "IHT Group"
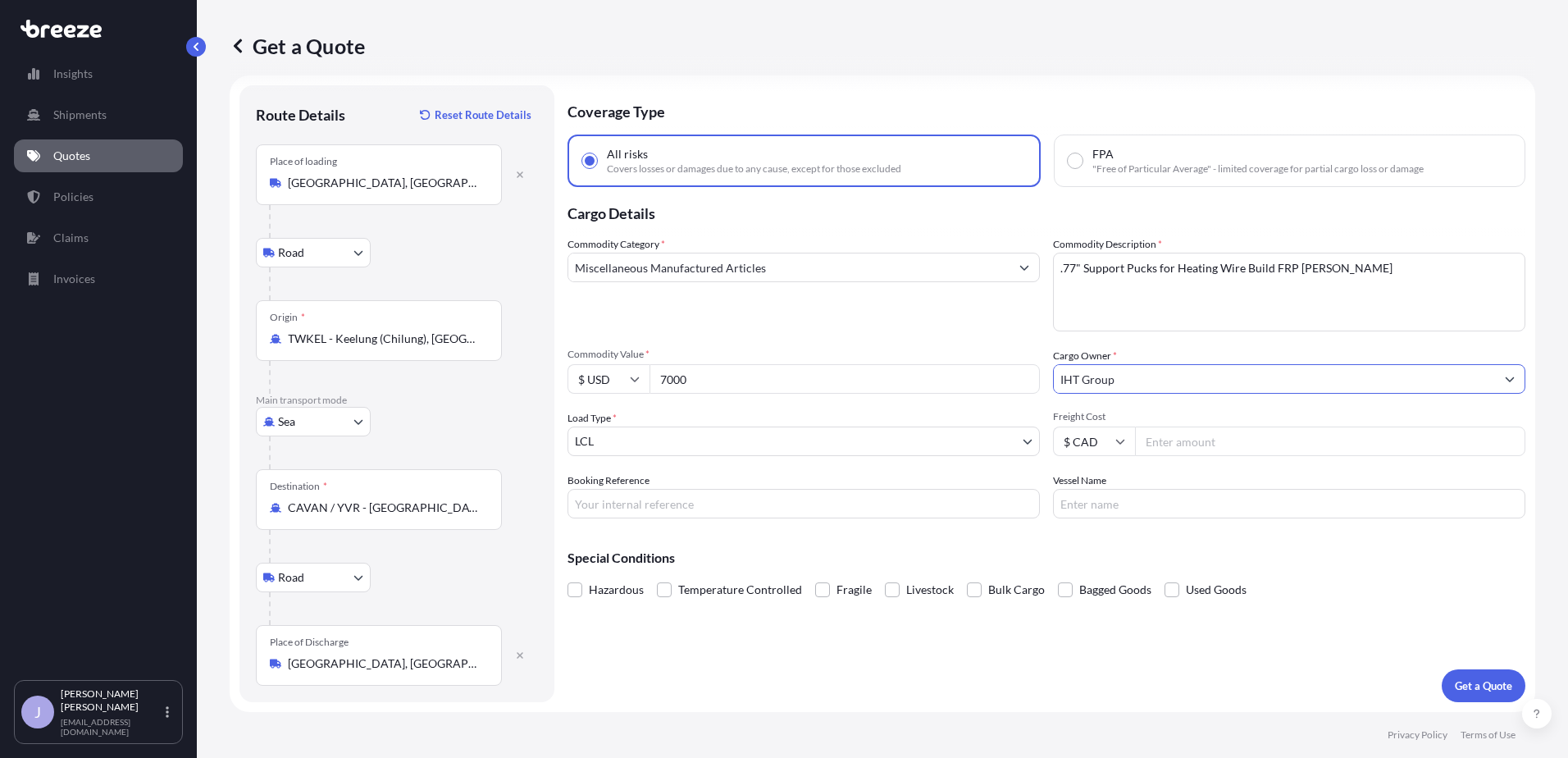
click at [1085, 432] on input "$ CAD" at bounding box center [1094, 441] width 82 height 29
drag, startPoint x: 1079, startPoint y: 556, endPoint x: 1320, endPoint y: 476, distance: 253.9
click at [1079, 556] on div "$ USD" at bounding box center [1088, 555] width 69 height 31
type input "$ USD"
click at [1275, 440] on input "Freight Cost" at bounding box center [1330, 441] width 391 height 29
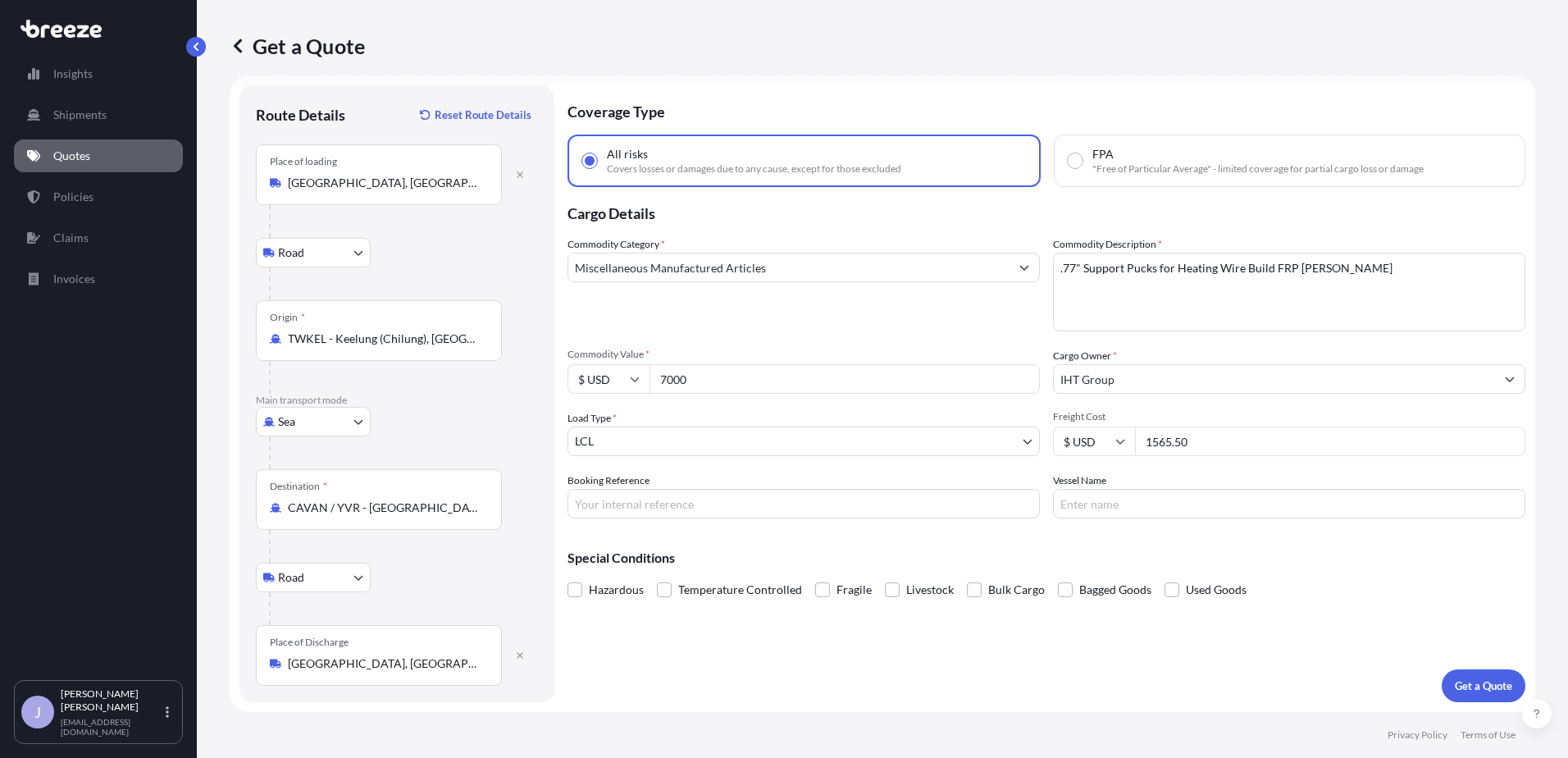
type input "1565.50"
click at [891, 501] on input "Booking Reference" at bounding box center [804, 503] width 472 height 29
click at [696, 492] on input "Booking Reference" at bounding box center [804, 503] width 472 height 29
paste input "TYNVANR8028"
type input "TYNVANR8028"
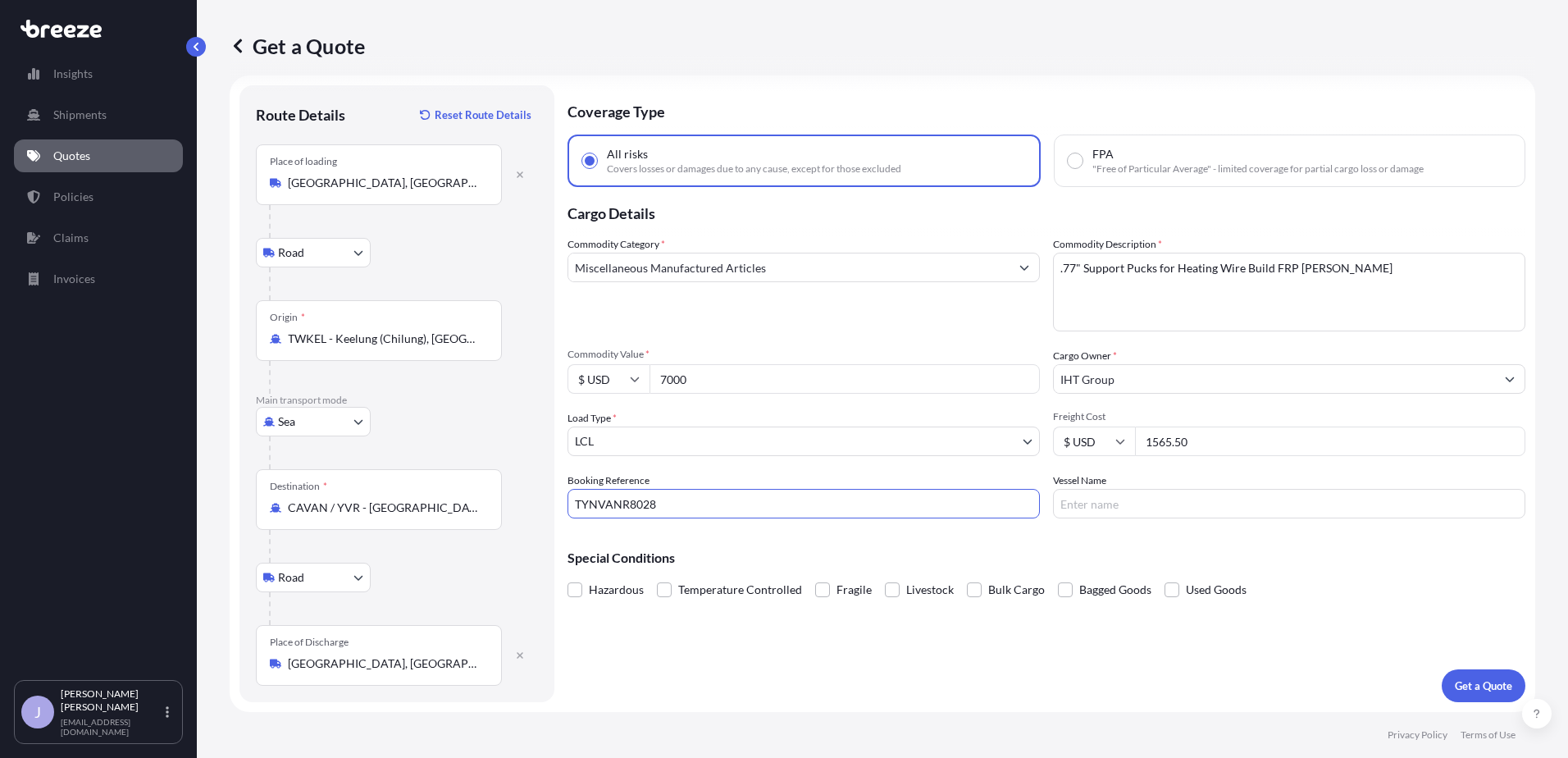
click at [1160, 500] on input "Vessel Name" at bounding box center [1289, 503] width 472 height 29
type input "OOCL Oakland"
click at [875, 683] on div "Coverage Type All risks Covers losses or damages due to any cause, except for t…" at bounding box center [1047, 394] width 958 height 617
click at [1455, 684] on p "Get a Quote" at bounding box center [1483, 685] width 57 height 16
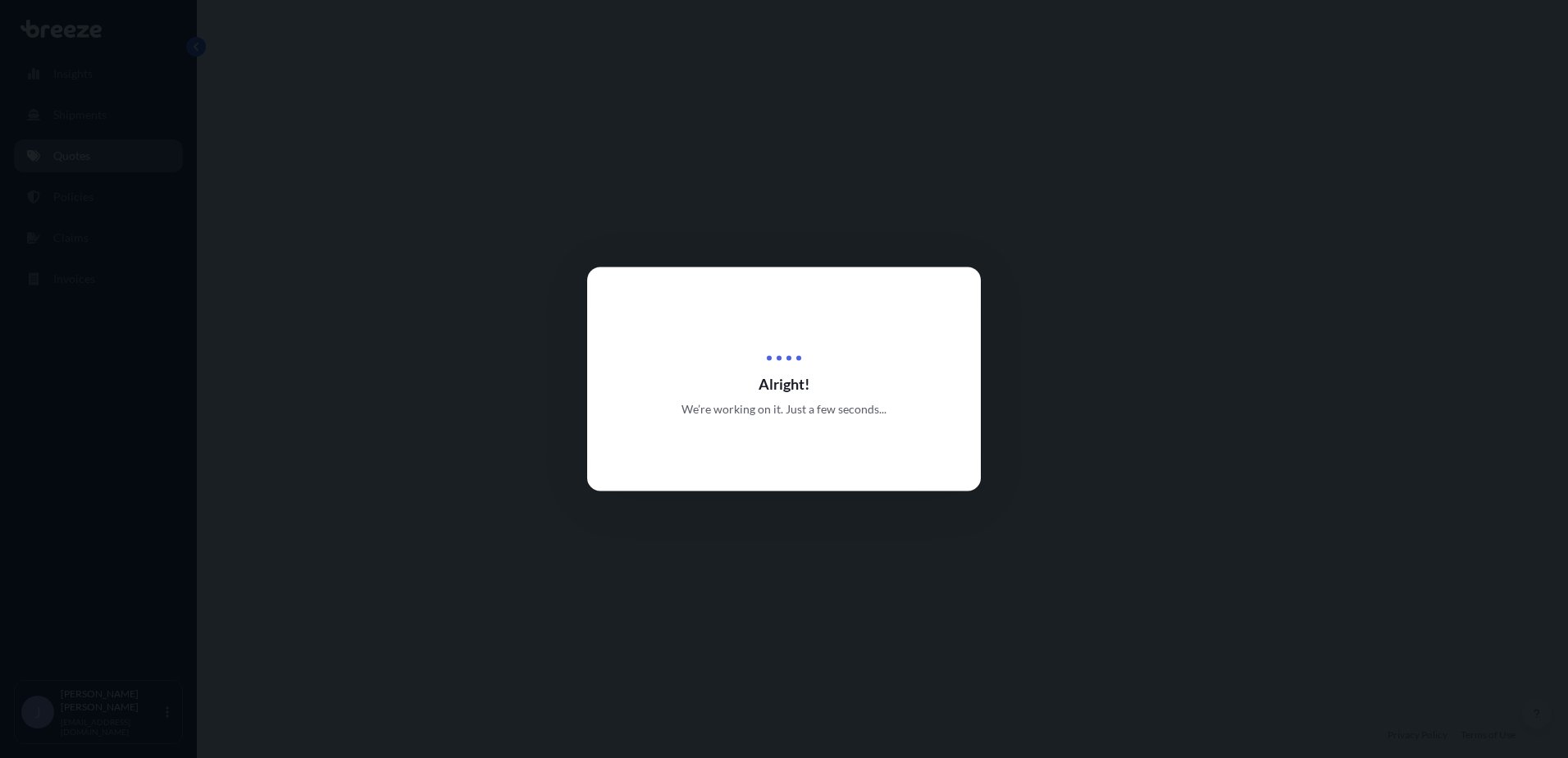
select select "Road"
select select "Sea"
select select "Road"
select select "1"
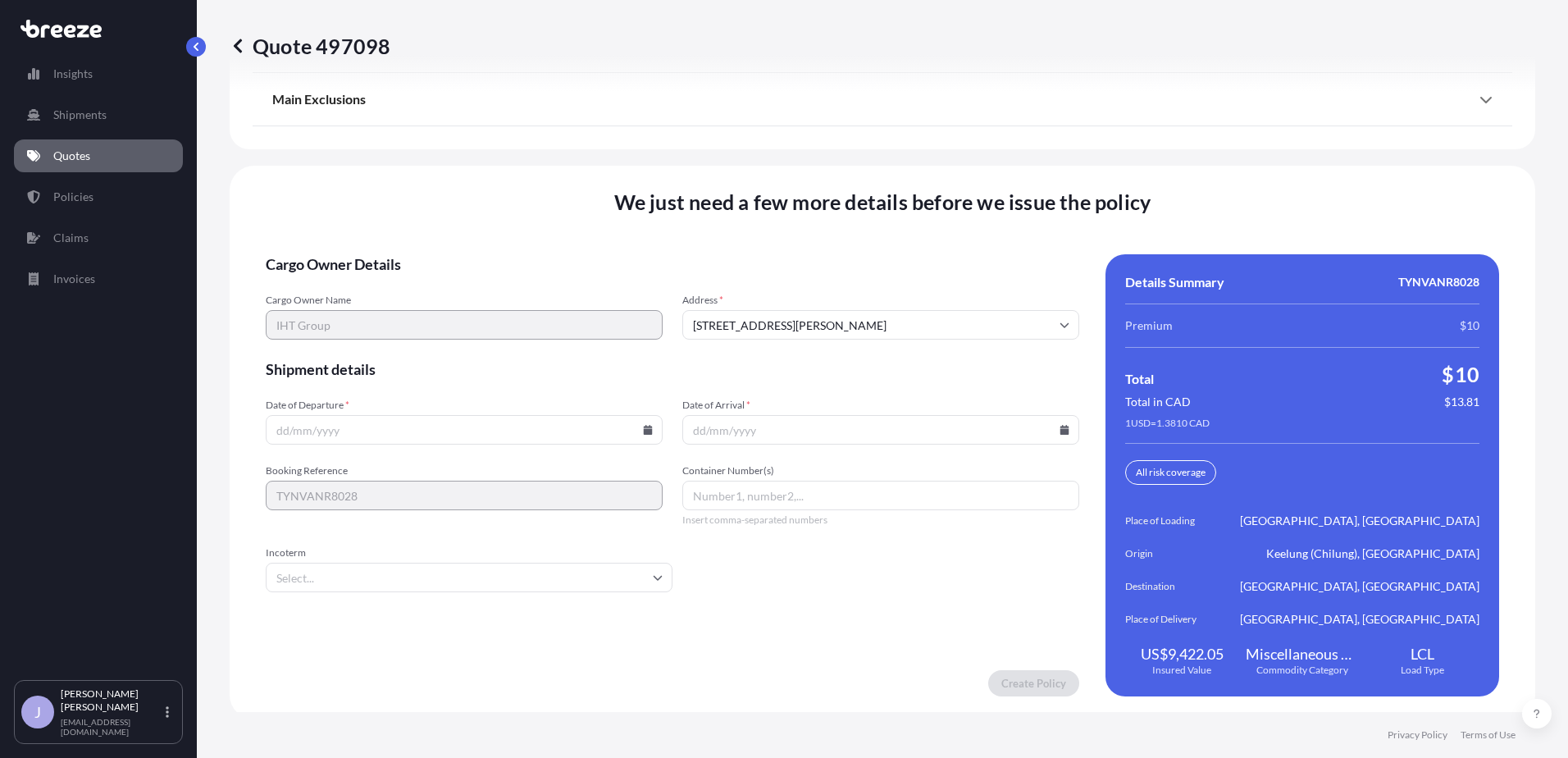
scroll to position [2346, 0]
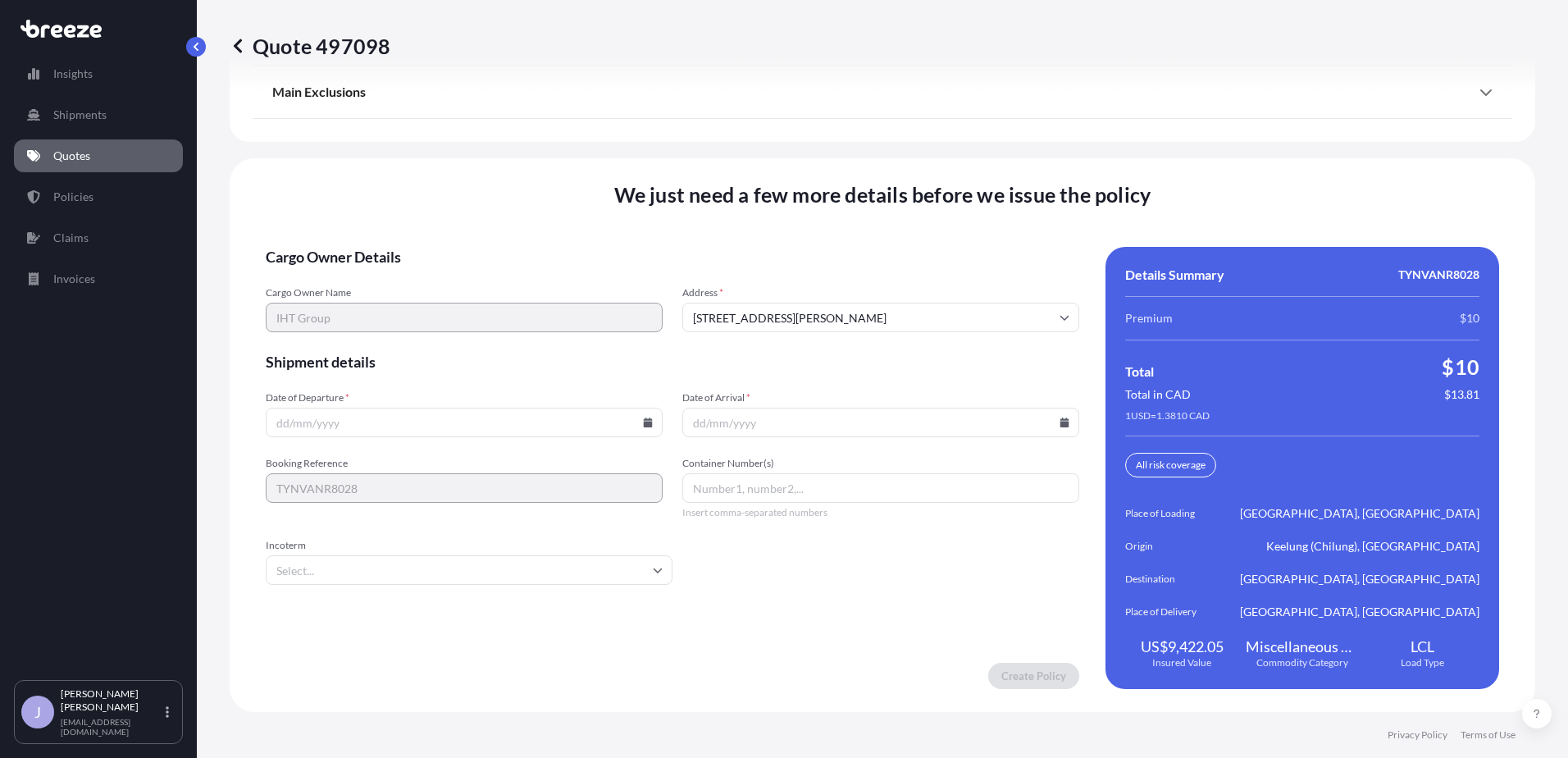
click at [313, 421] on input "Date of Departure *" at bounding box center [464, 422] width 397 height 29
click at [640, 427] on input "Date of Departure *" at bounding box center [464, 422] width 397 height 29
click at [644, 419] on icon at bounding box center [648, 423] width 9 height 9
click at [389, 633] on button "19" at bounding box center [387, 631] width 26 height 26
type input "[DATE]"
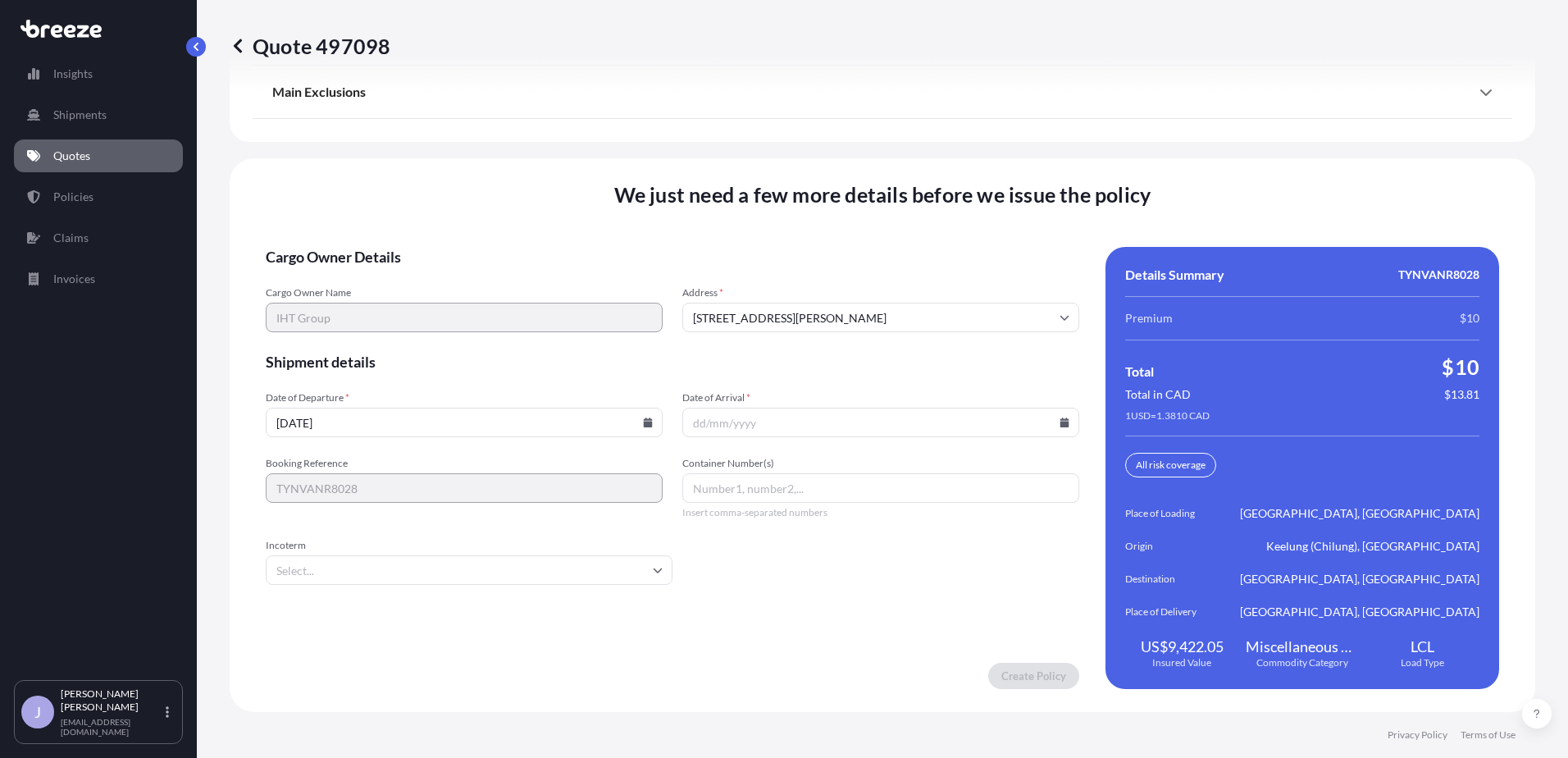
click at [805, 418] on input "Date of Arrival *" at bounding box center [881, 422] width 397 height 29
click at [817, 425] on input "Date of Arrival *" at bounding box center [881, 422] width 397 height 29
click at [1062, 425] on input "Date of Arrival *" at bounding box center [881, 422] width 397 height 29
click at [1061, 426] on icon at bounding box center [1065, 423] width 9 height 9
click at [992, 471] on button at bounding box center [986, 470] width 26 height 26
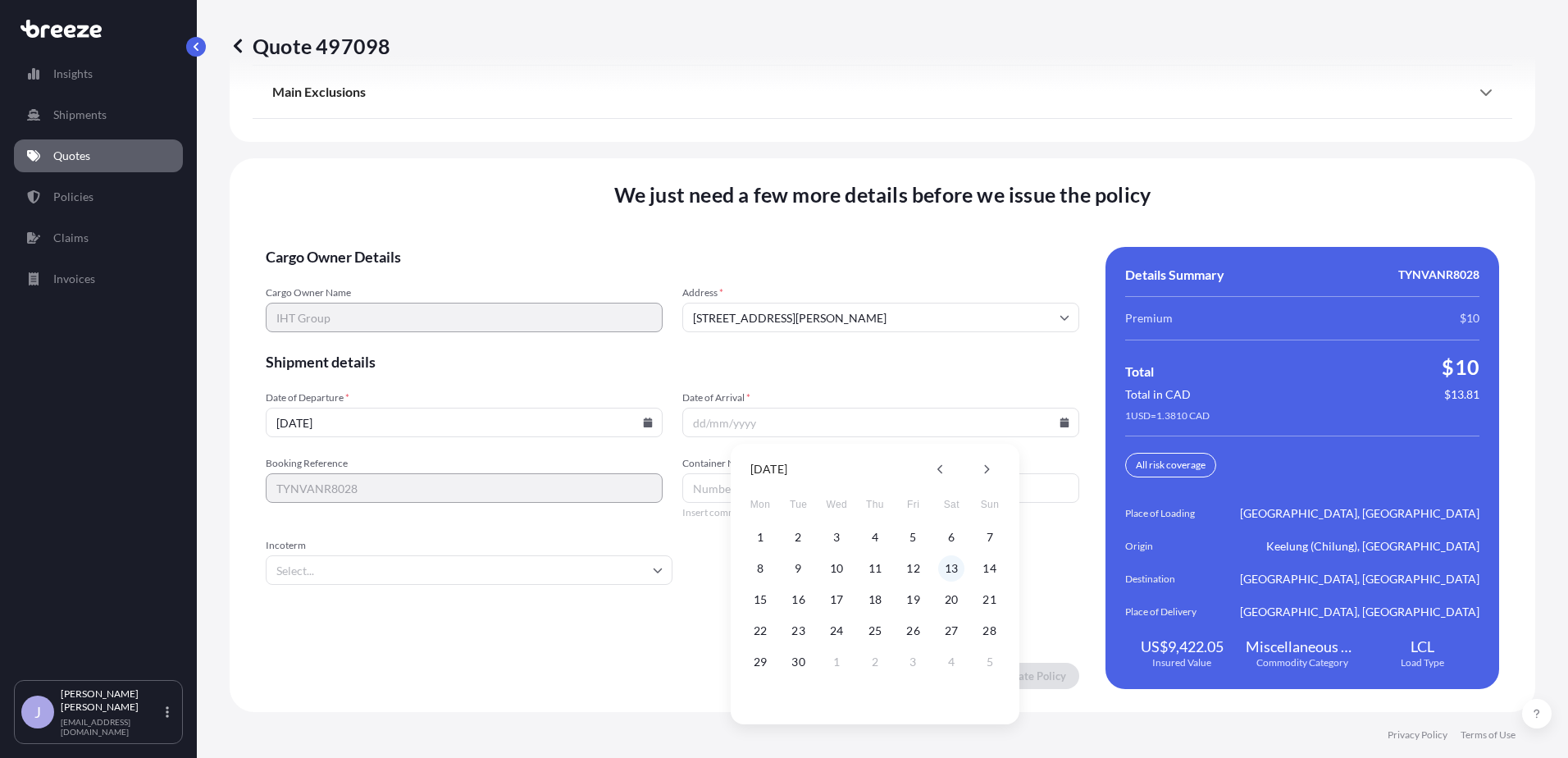
click at [953, 569] on button "13" at bounding box center [952, 569] width 26 height 26
type input "[DATE]"
paste input "OOLU6268153"
type input "OOLU6268153"
click at [523, 579] on input "Incoterm" at bounding box center [469, 570] width 407 height 29
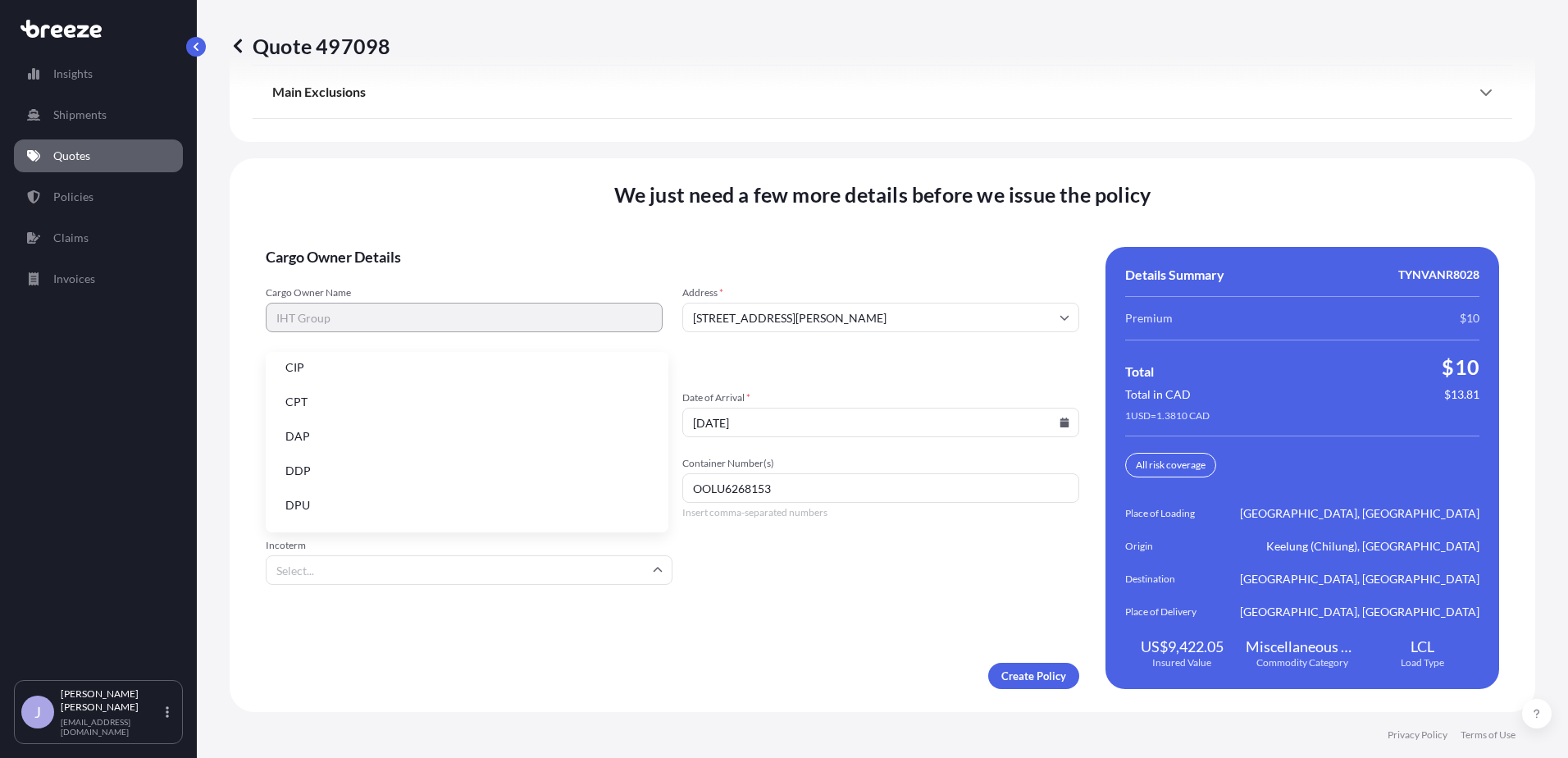
scroll to position [208, 0]
click at [485, 407] on li "EXW" at bounding box center [467, 407] width 390 height 31
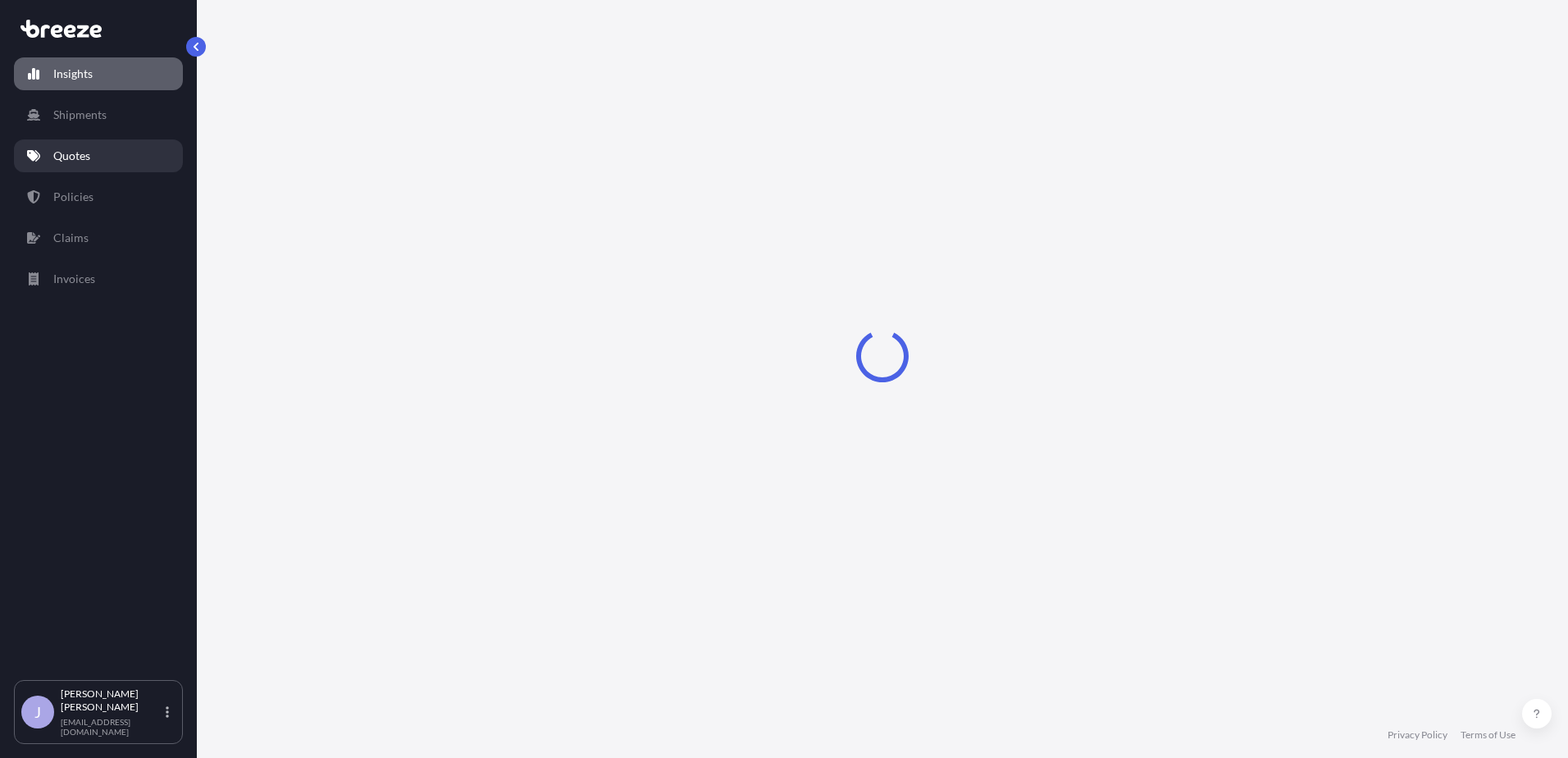
select select "2025"
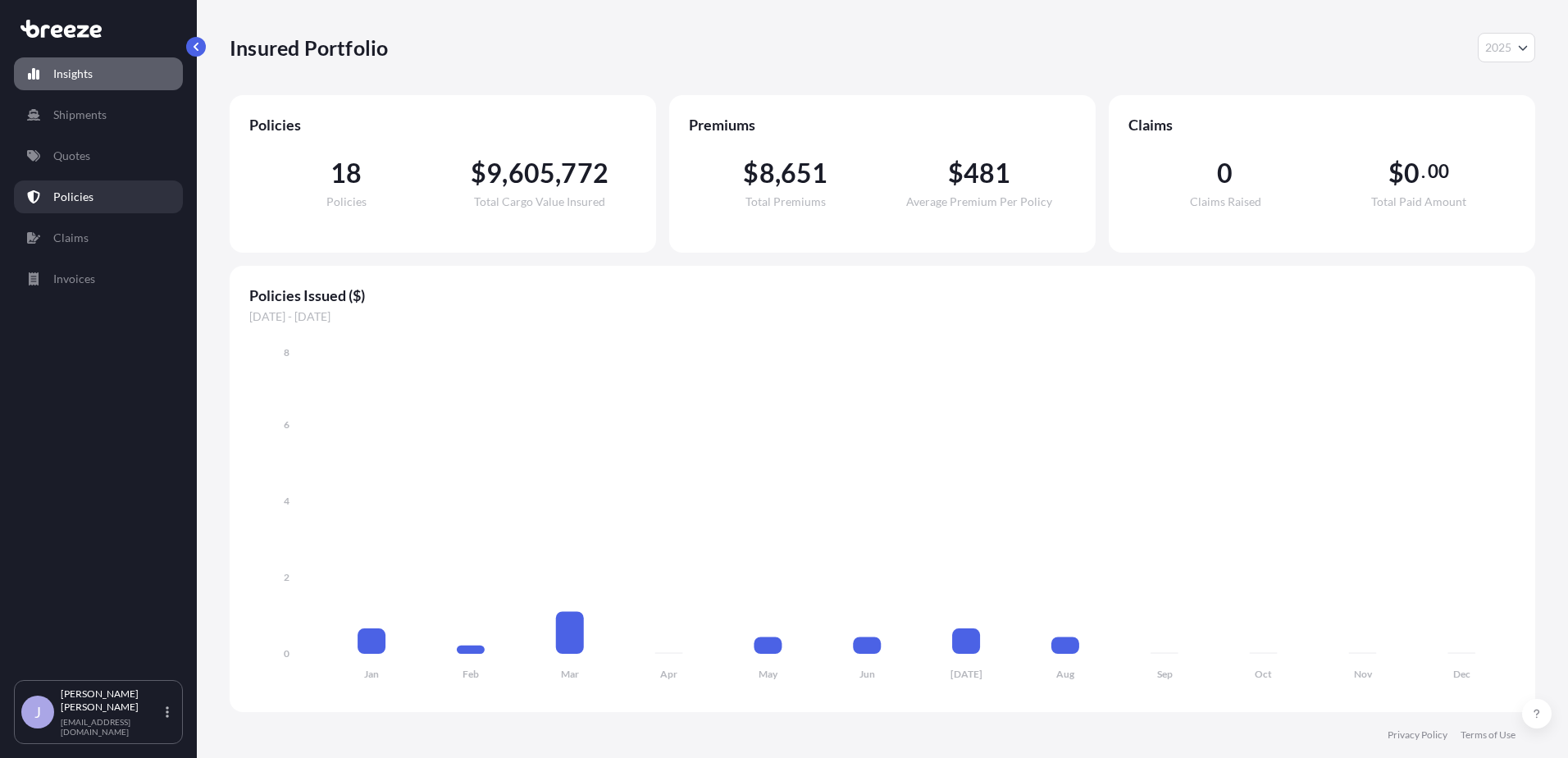
click at [73, 199] on p "Policies" at bounding box center [73, 196] width 40 height 16
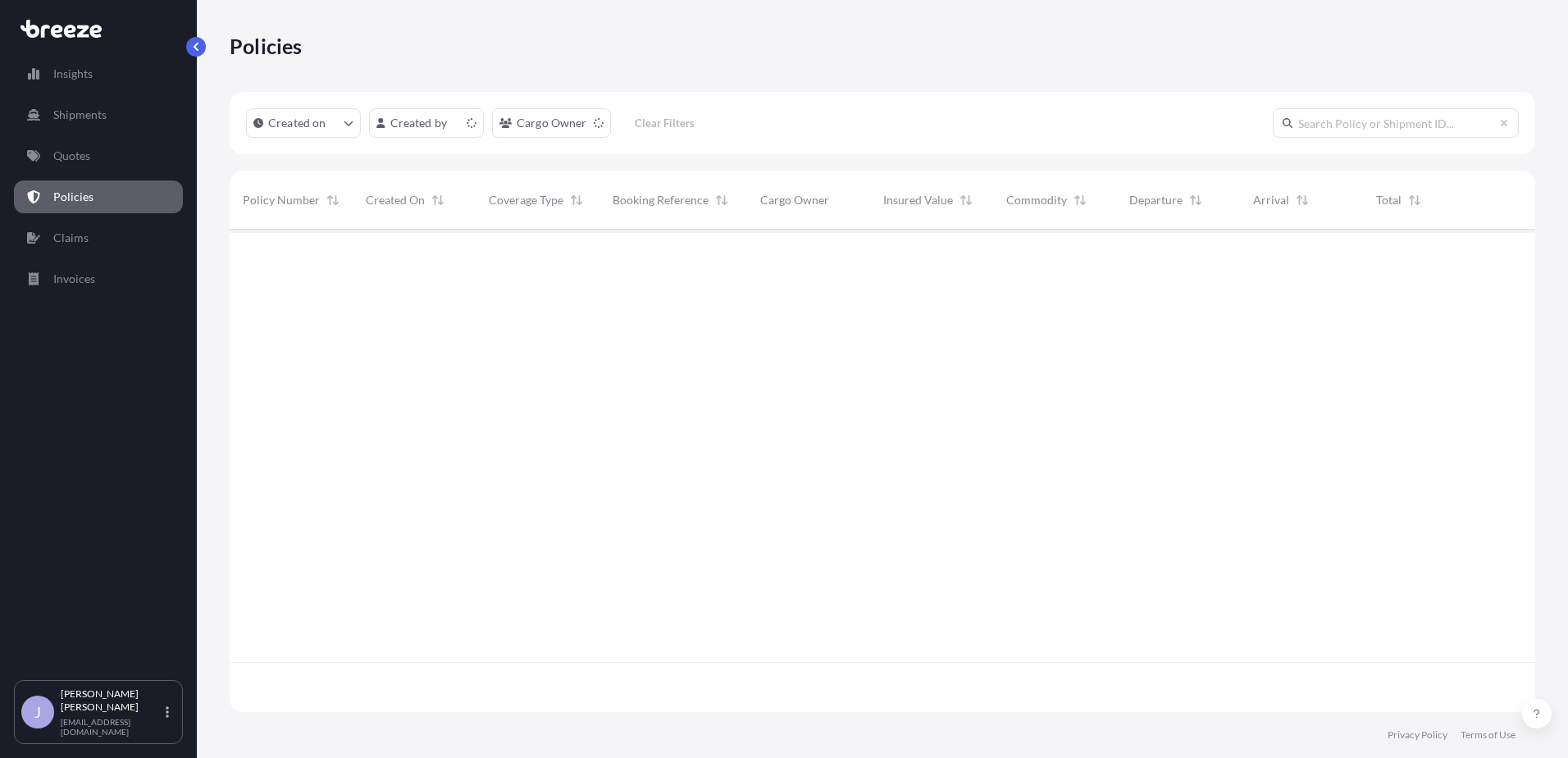
scroll to position [479, 1293]
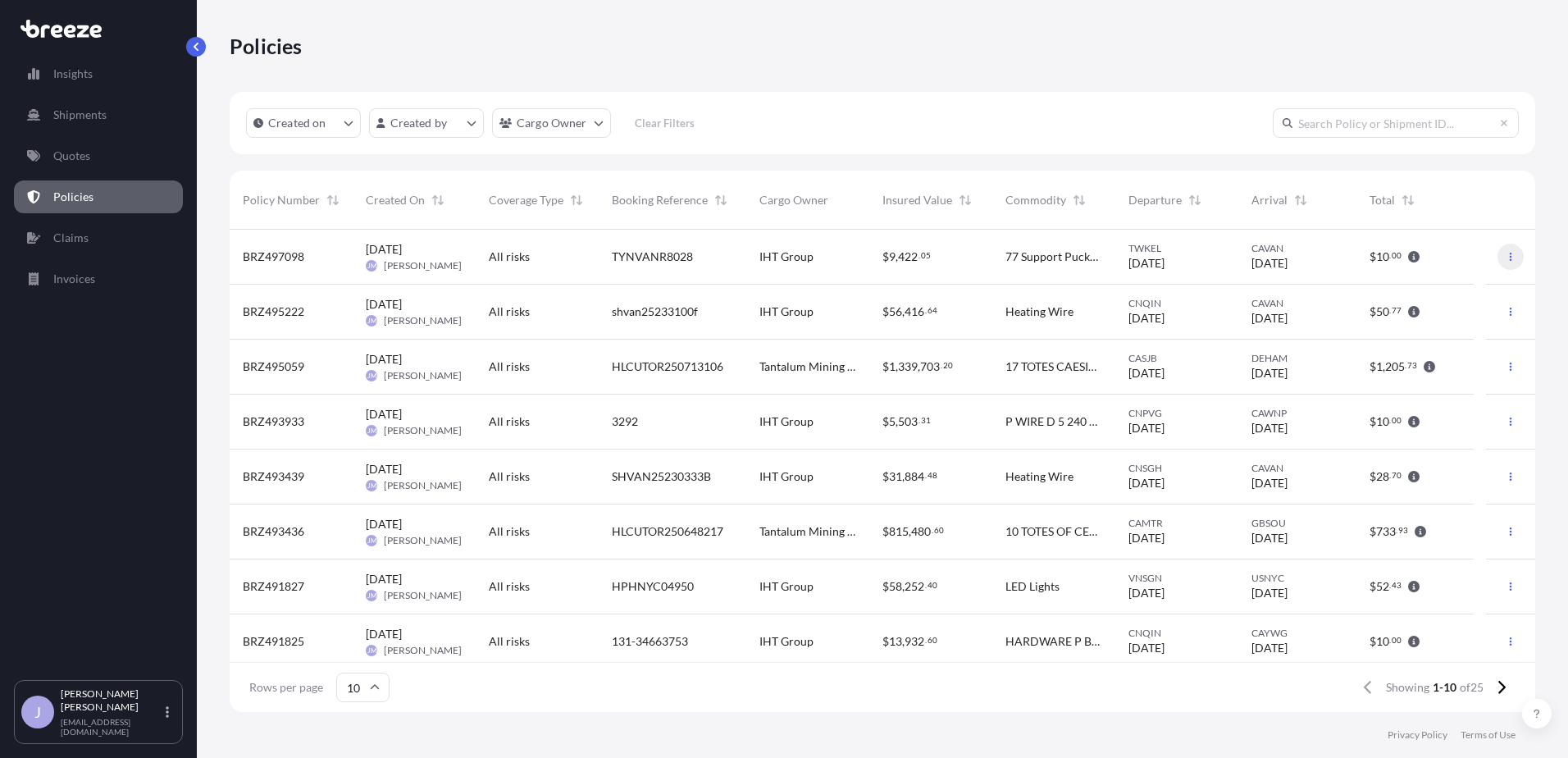
click at [1504, 260] on button "button" at bounding box center [1511, 257] width 26 height 26
click at [1401, 296] on p "Download certificate" at bounding box center [1421, 289] width 107 height 16
